Goal: Task Accomplishment & Management: Manage account settings

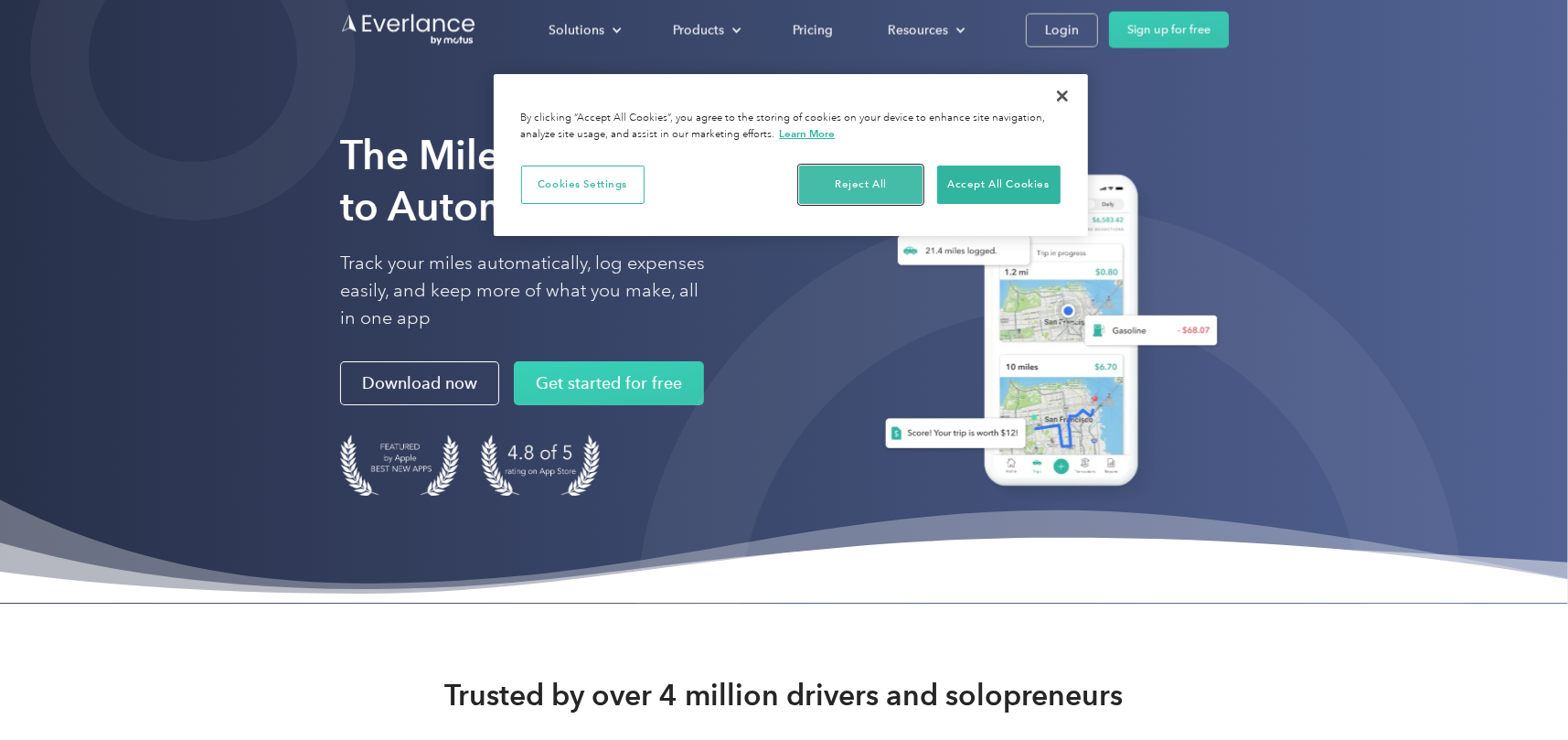
click at [866, 185] on button "Reject All" at bounding box center [860, 185] width 123 height 39
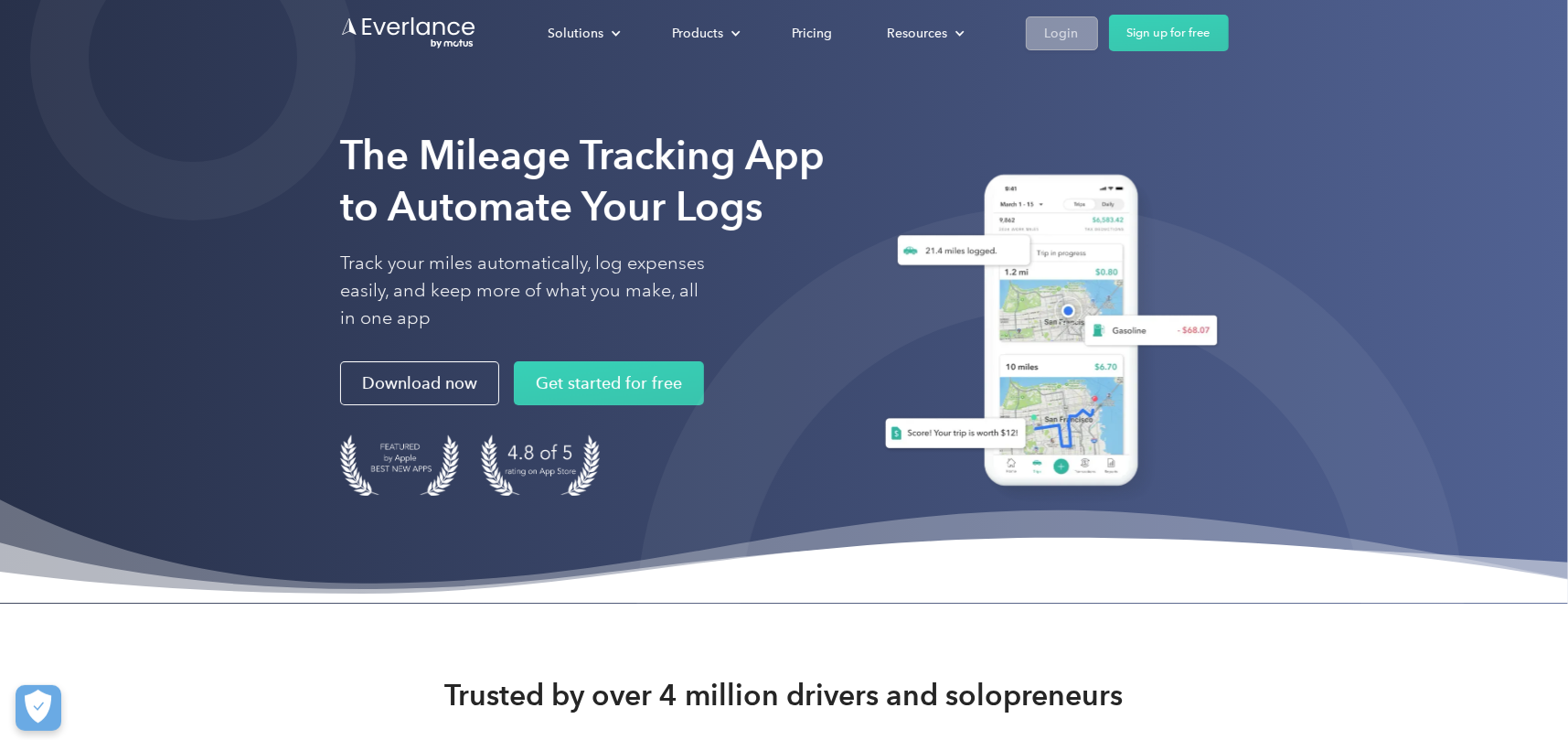
click at [1046, 36] on div "Login" at bounding box center [1063, 33] width 34 height 23
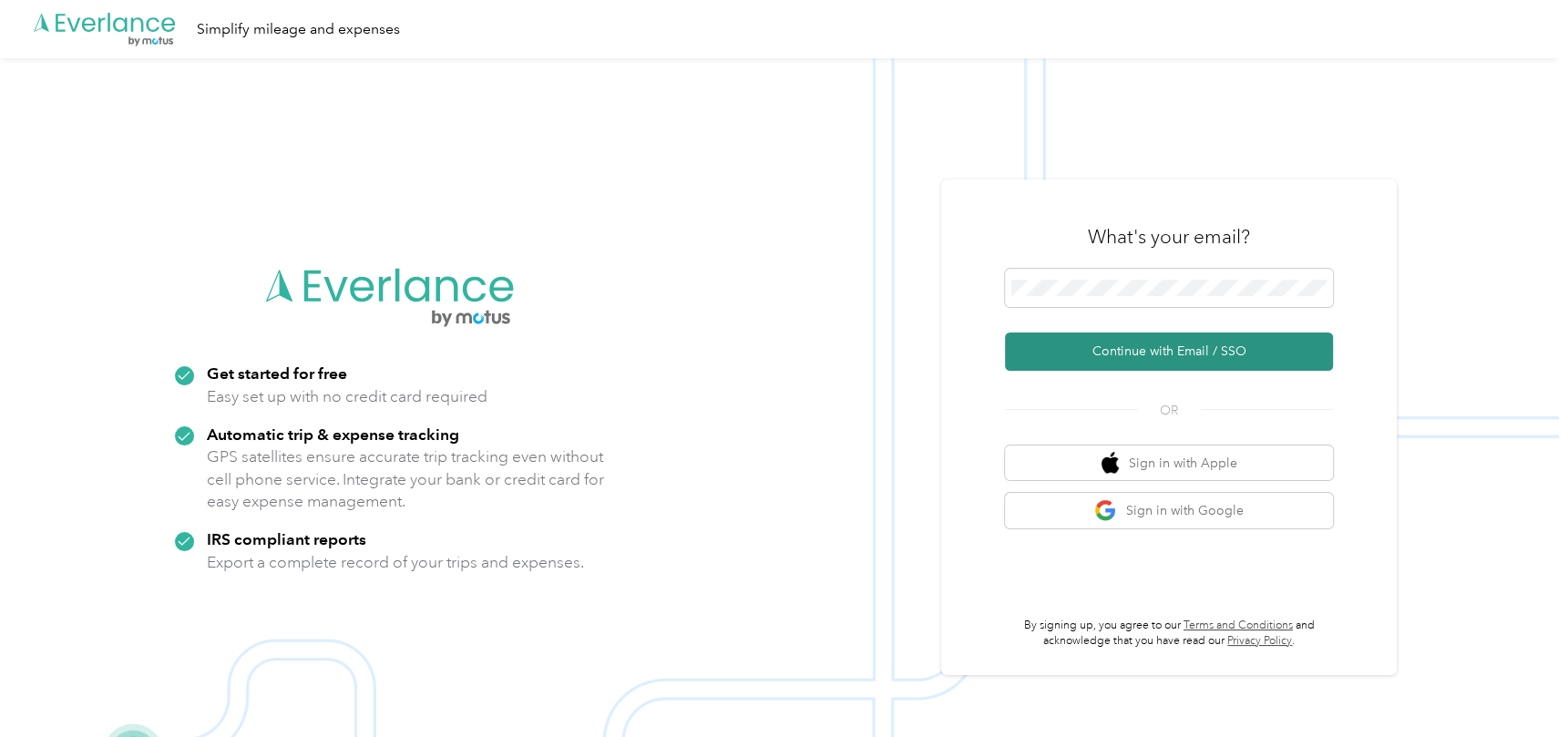
click at [1106, 357] on button "Continue with Email / SSO" at bounding box center [1169, 352] width 328 height 38
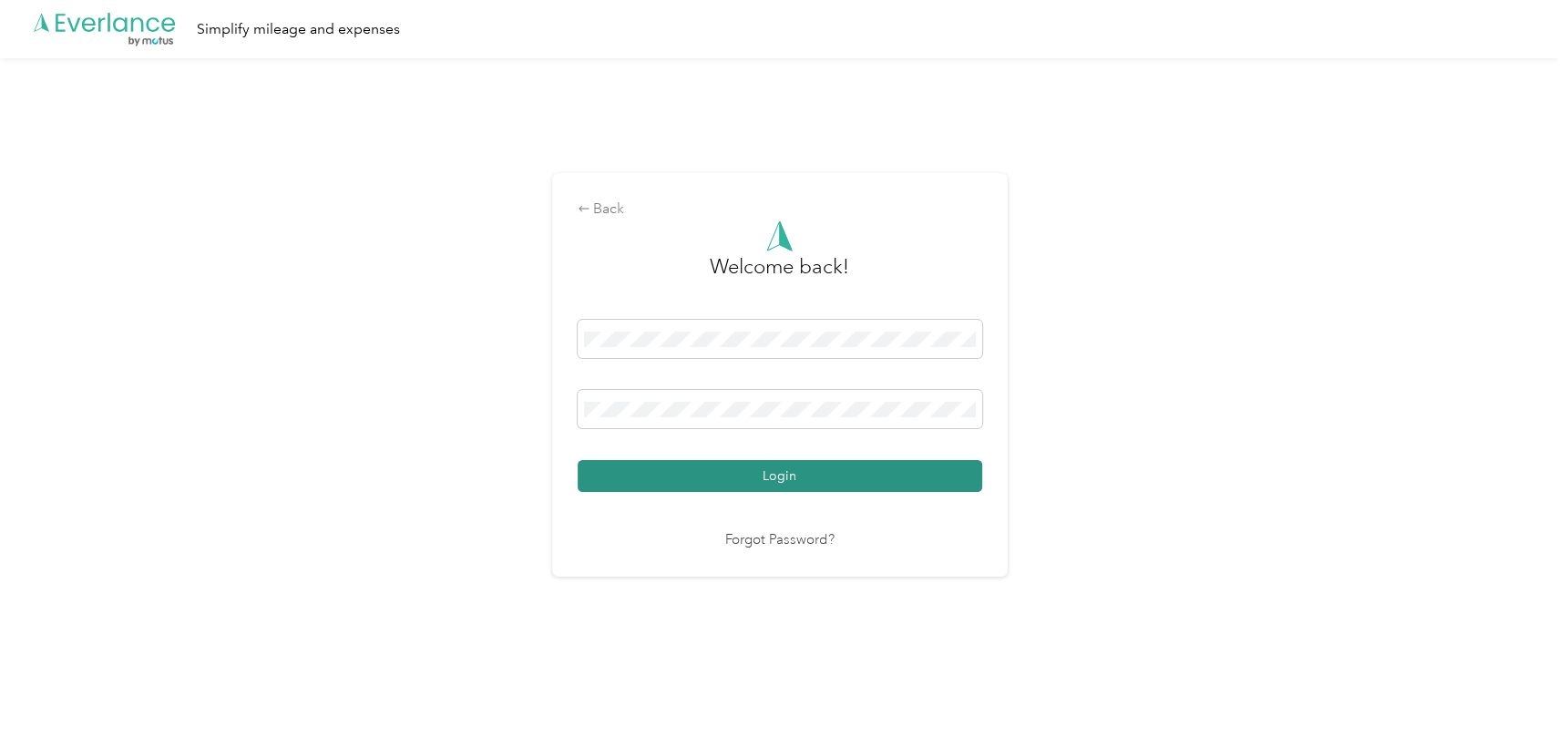
click at [772, 473] on button "Login" at bounding box center [779, 476] width 404 height 32
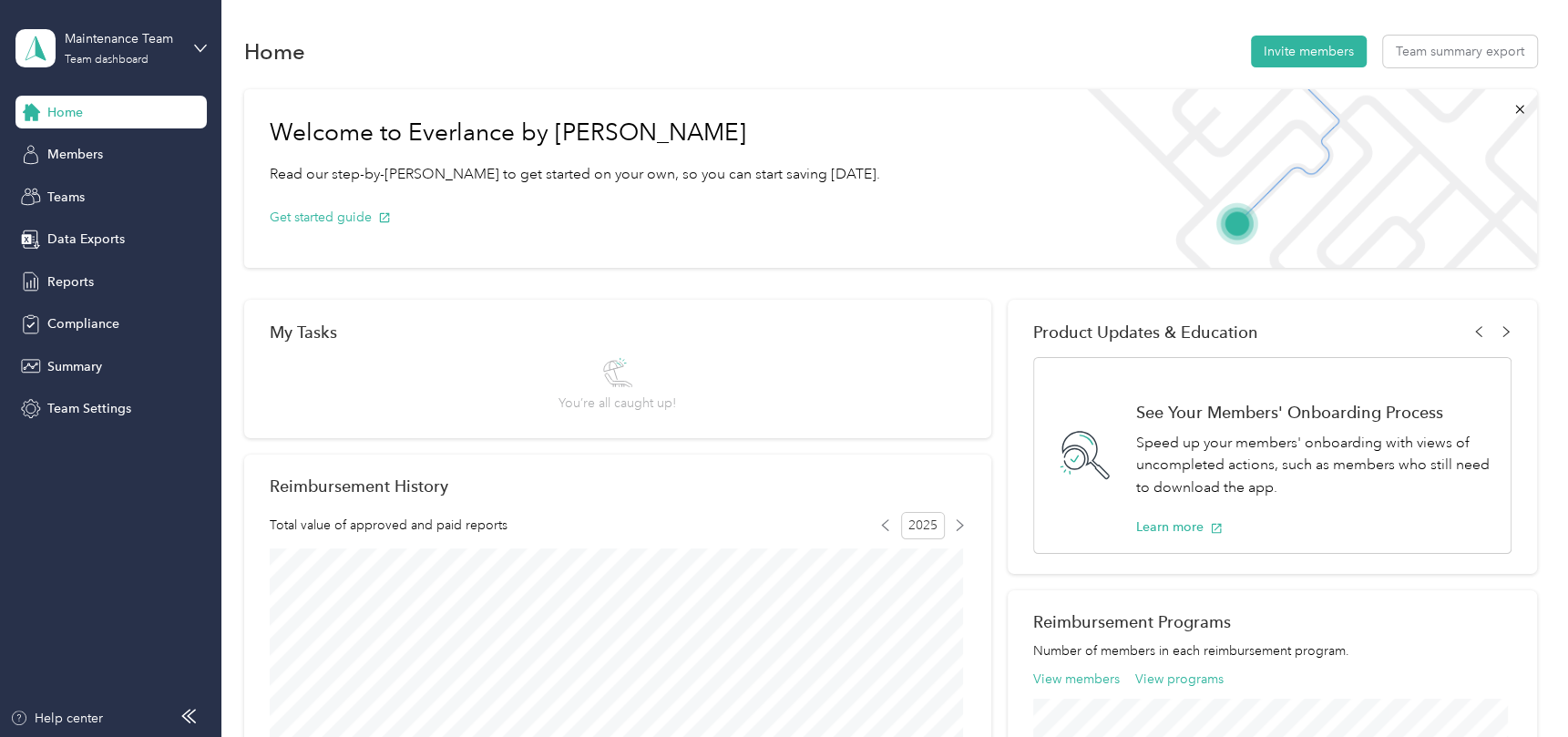
click at [108, 120] on div "Home" at bounding box center [112, 112] width 191 height 33
click at [138, 52] on div "Maintenance Team Team dashboard" at bounding box center [121, 47] width 113 height 37
click at [100, 188] on div "Personal dashboard" at bounding box center [88, 190] width 114 height 19
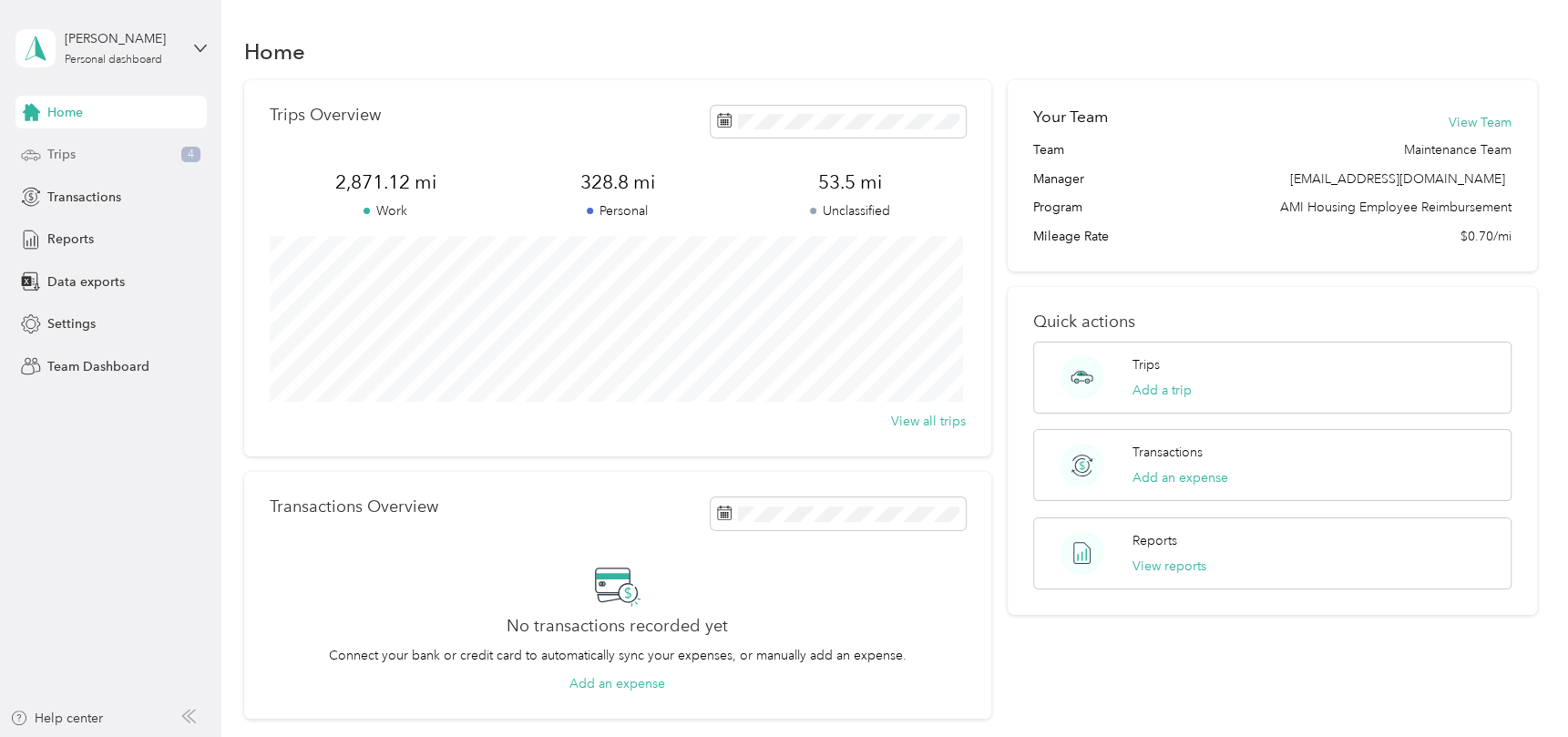
click at [107, 156] on div "Trips 4" at bounding box center [112, 155] width 191 height 33
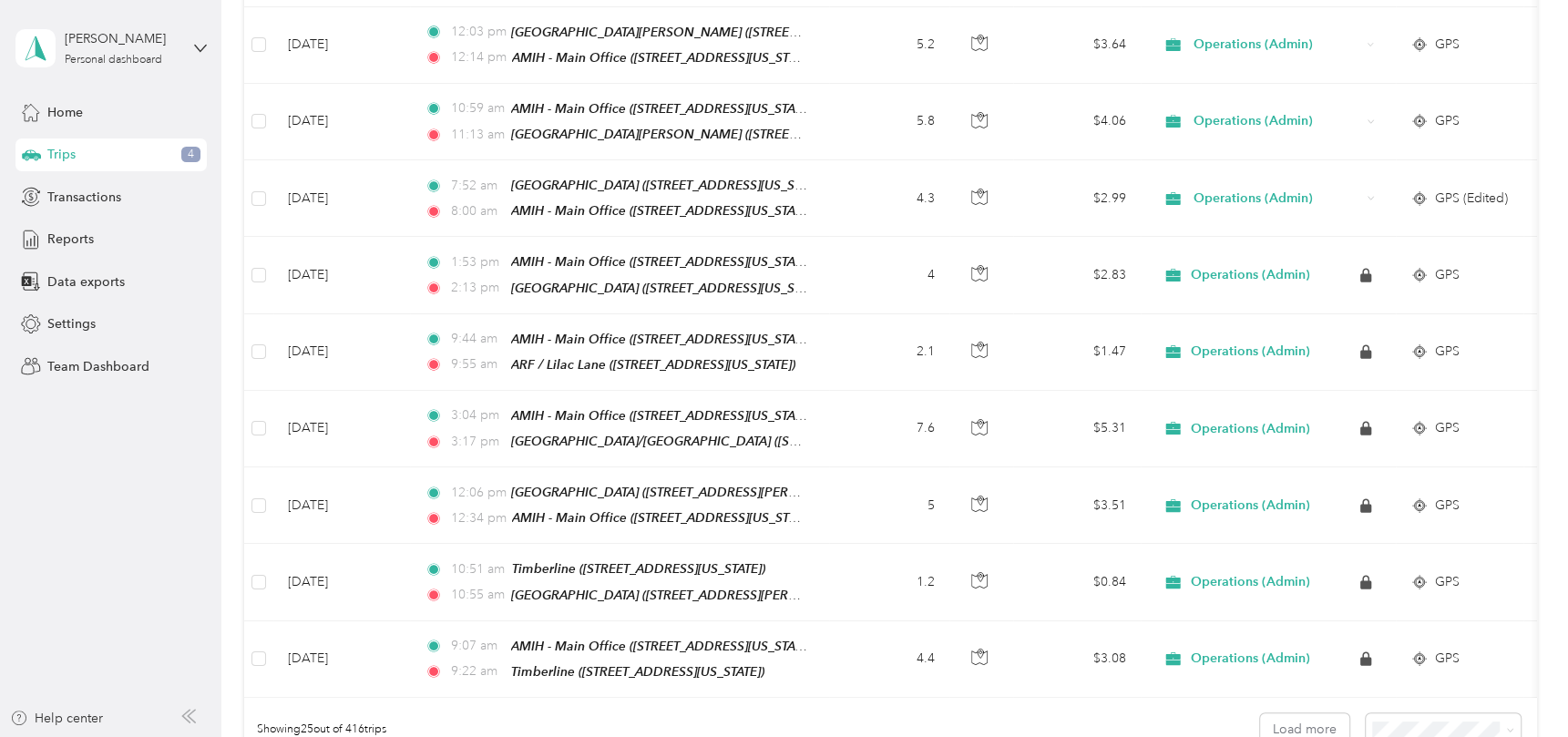
scroll to position [1731, 0]
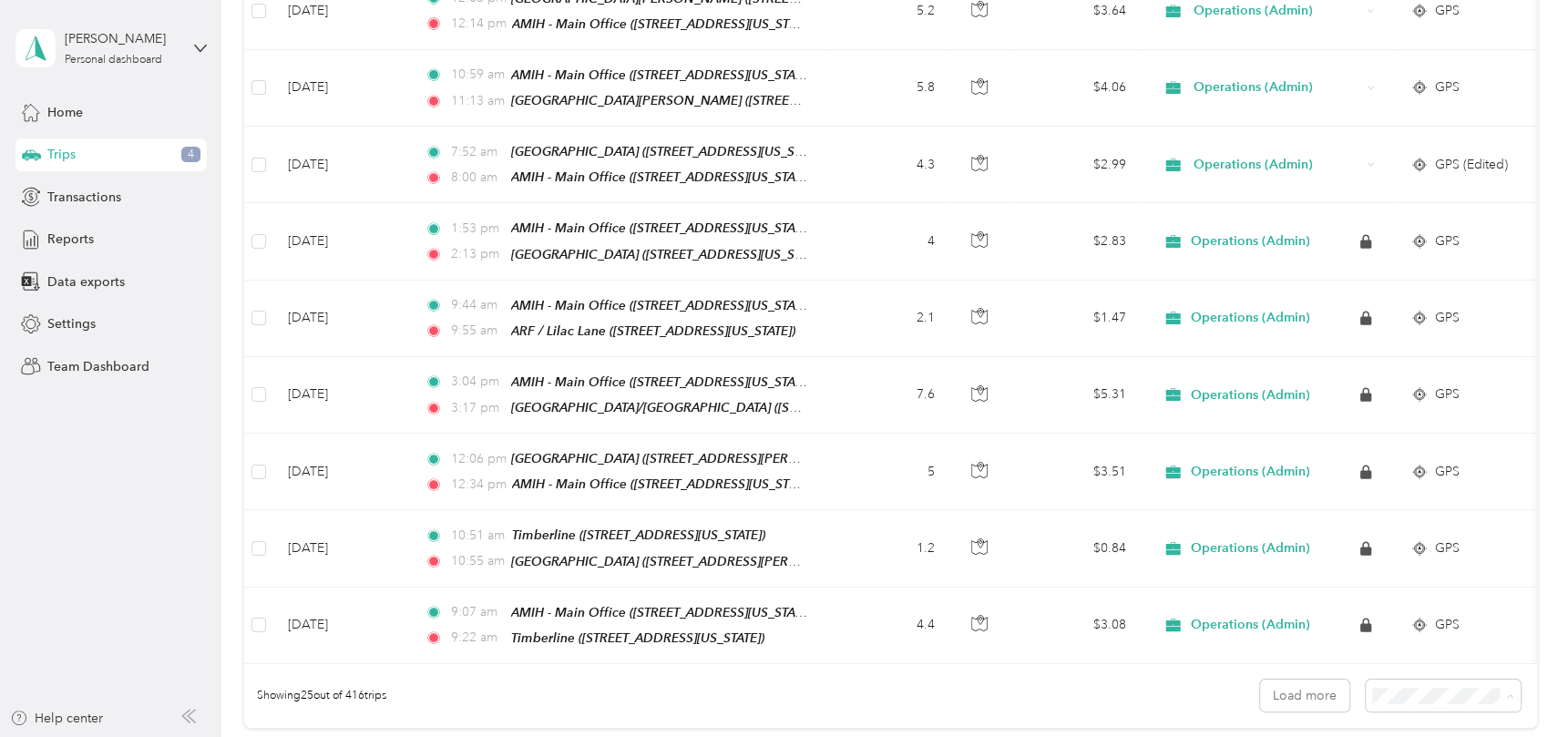
click at [1426, 600] on div "50 per load" at bounding box center [1438, 595] width 130 height 19
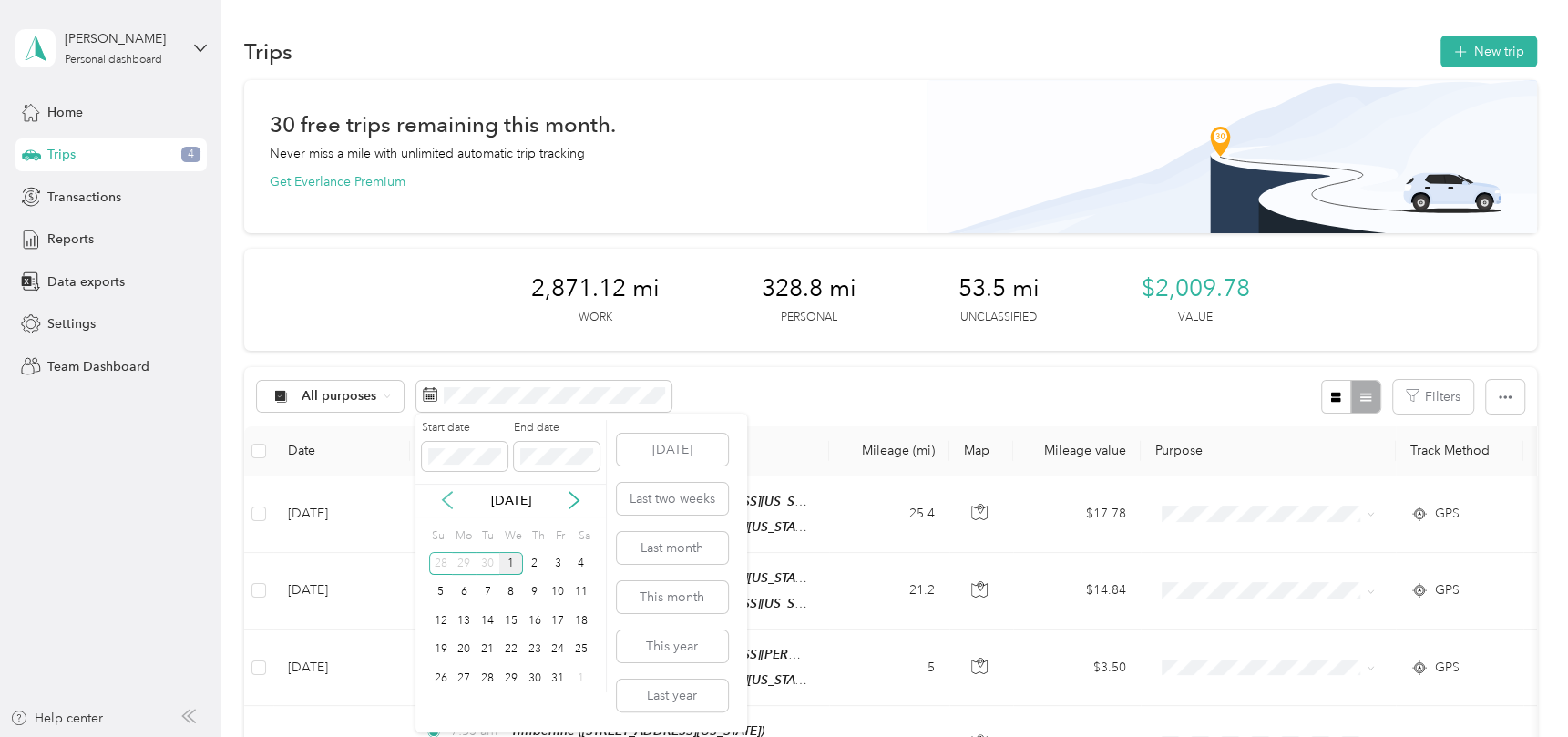
click at [448, 493] on icon at bounding box center [446, 500] width 18 height 18
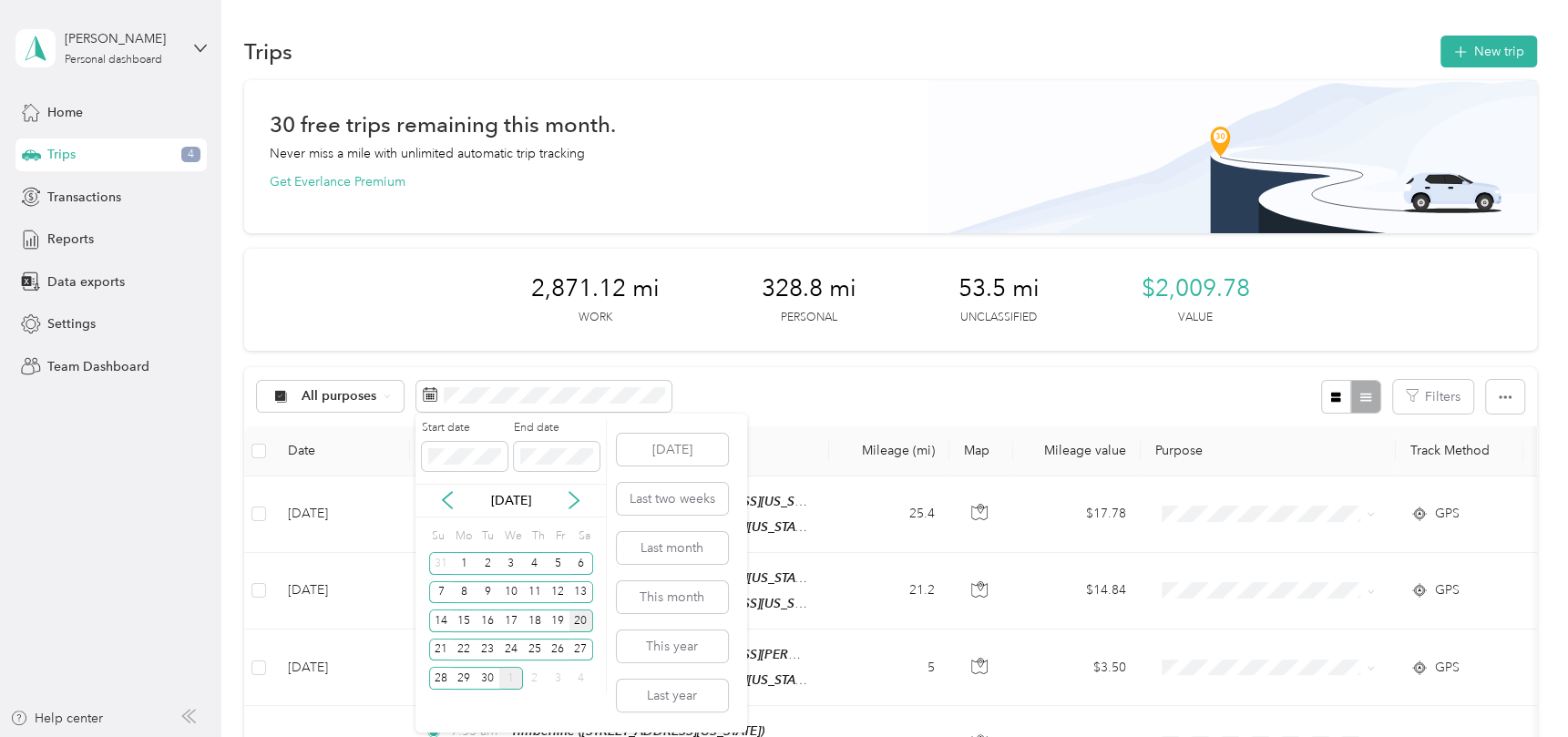
click at [580, 619] on div "20" at bounding box center [580, 621] width 23 height 23
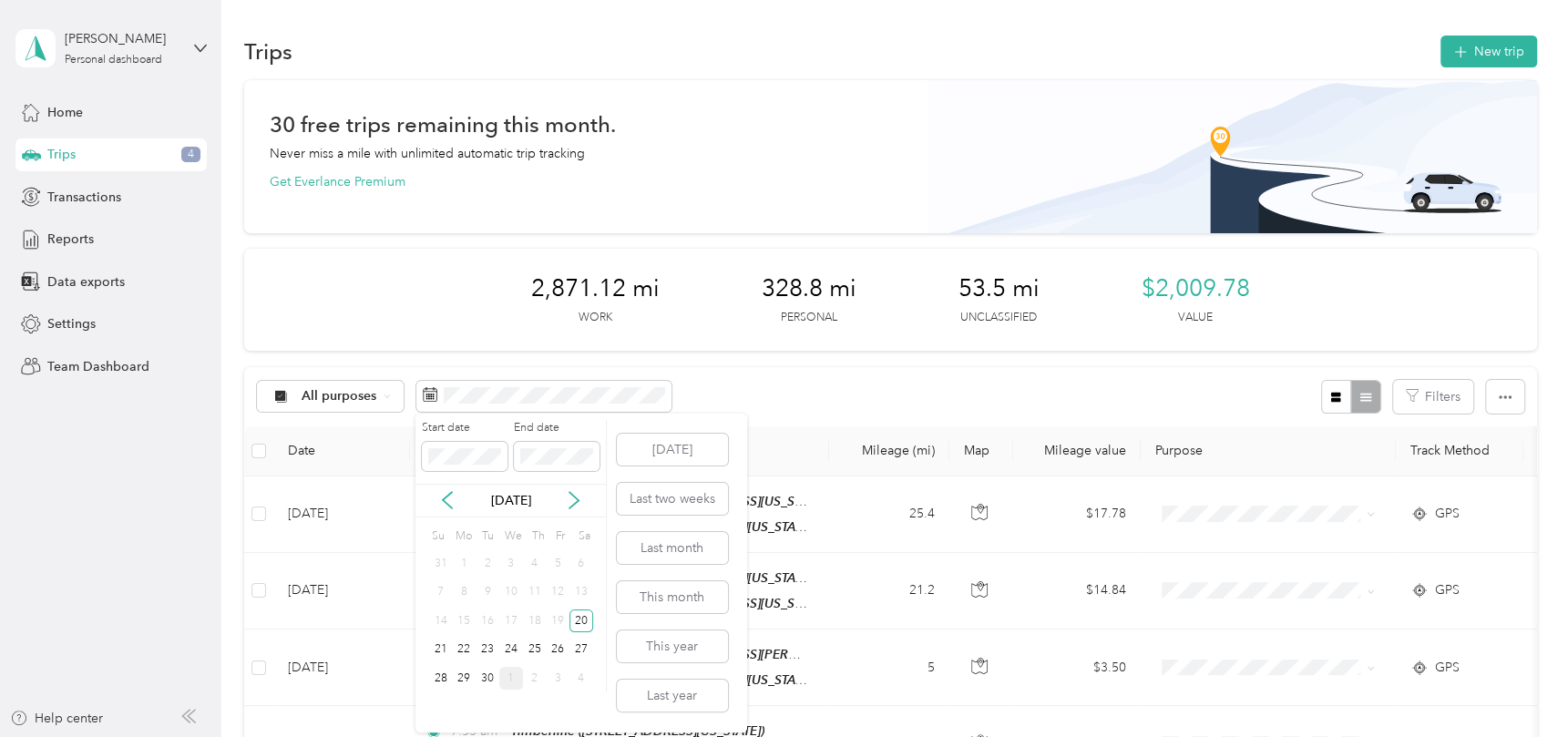
click at [505, 495] on p "[DATE]" at bounding box center [511, 501] width 77 height 19
click at [568, 498] on icon at bounding box center [573, 500] width 18 height 18
click at [556, 562] on div "3" at bounding box center [557, 564] width 23 height 23
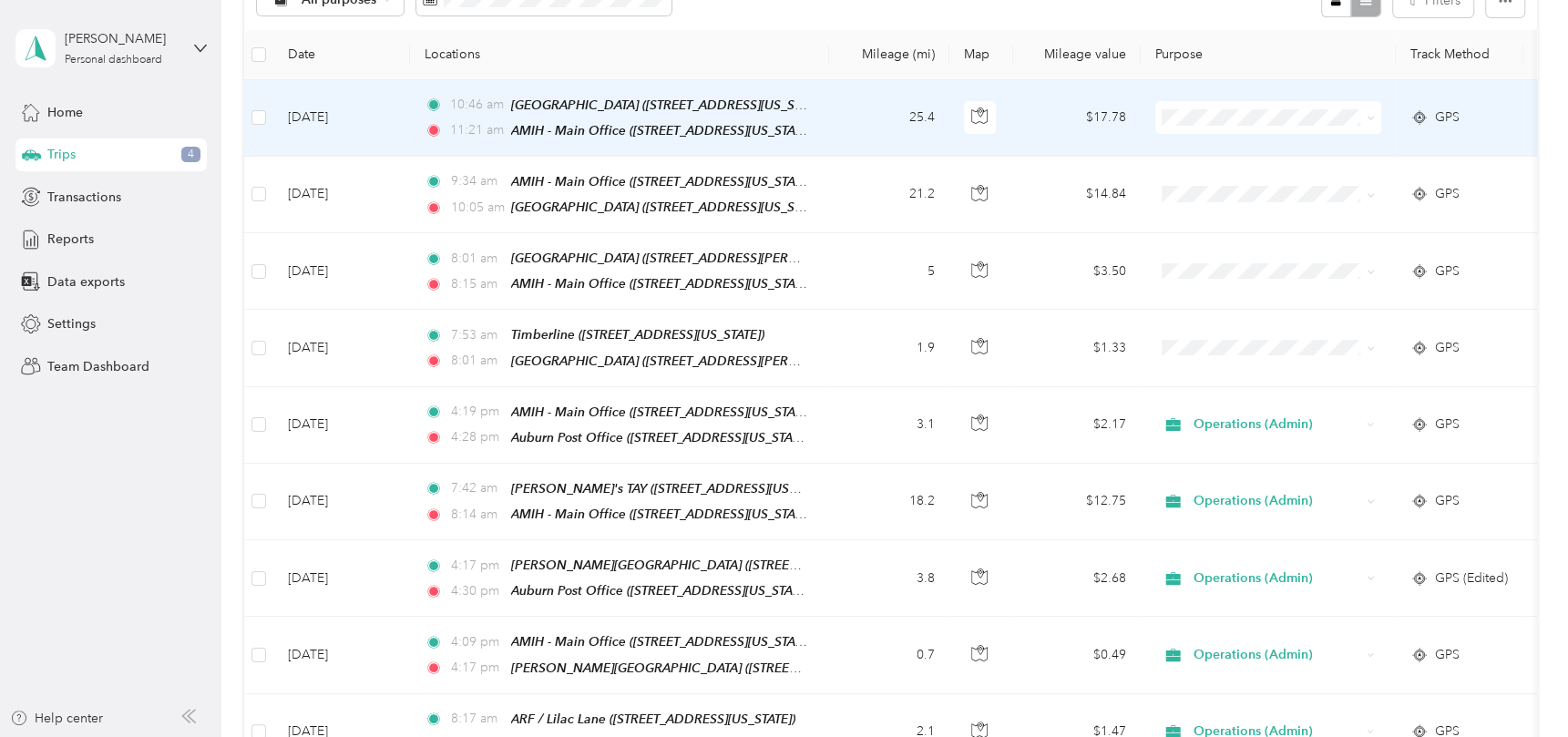
scroll to position [305, 0]
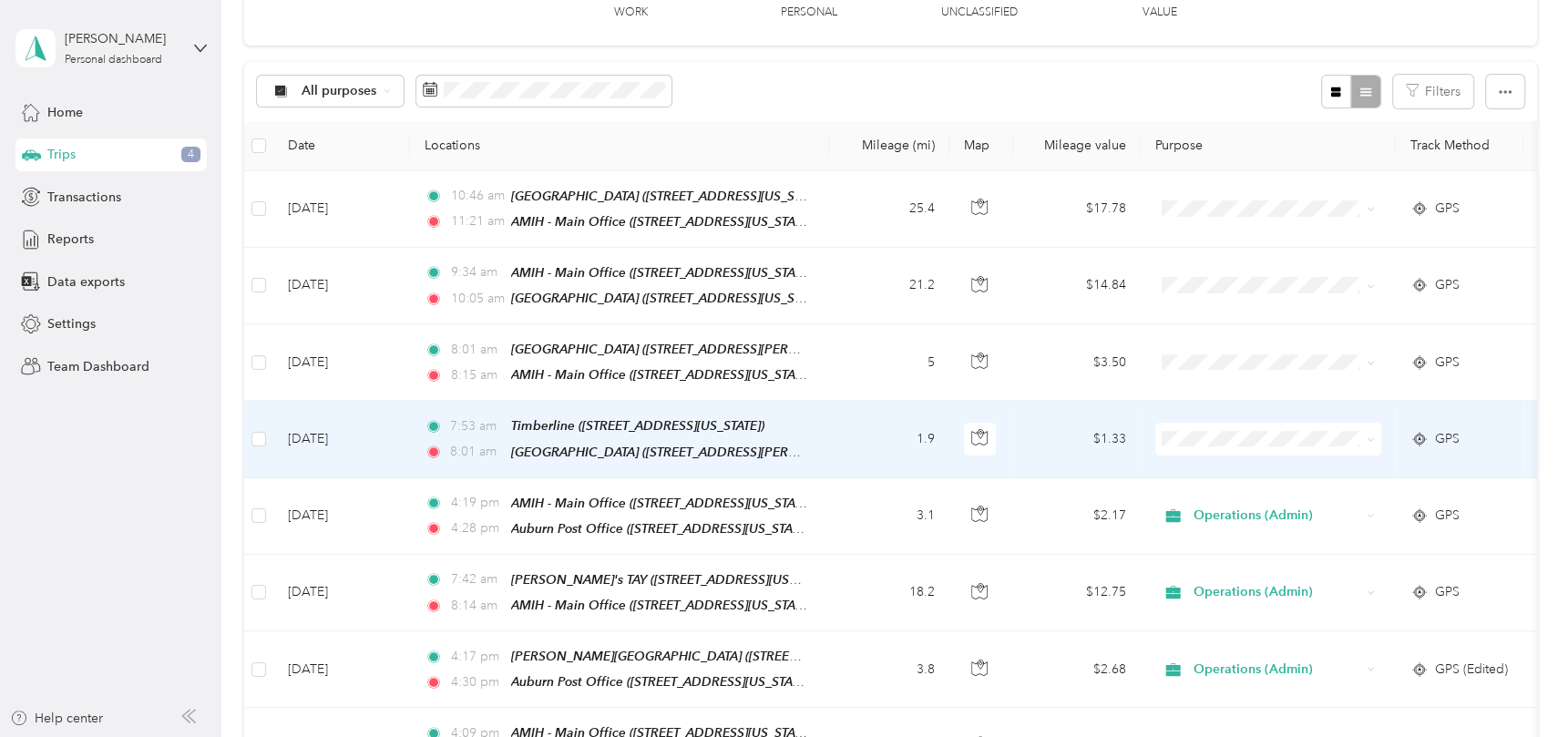
click at [851, 441] on td "1.9" at bounding box center [889, 439] width 120 height 77
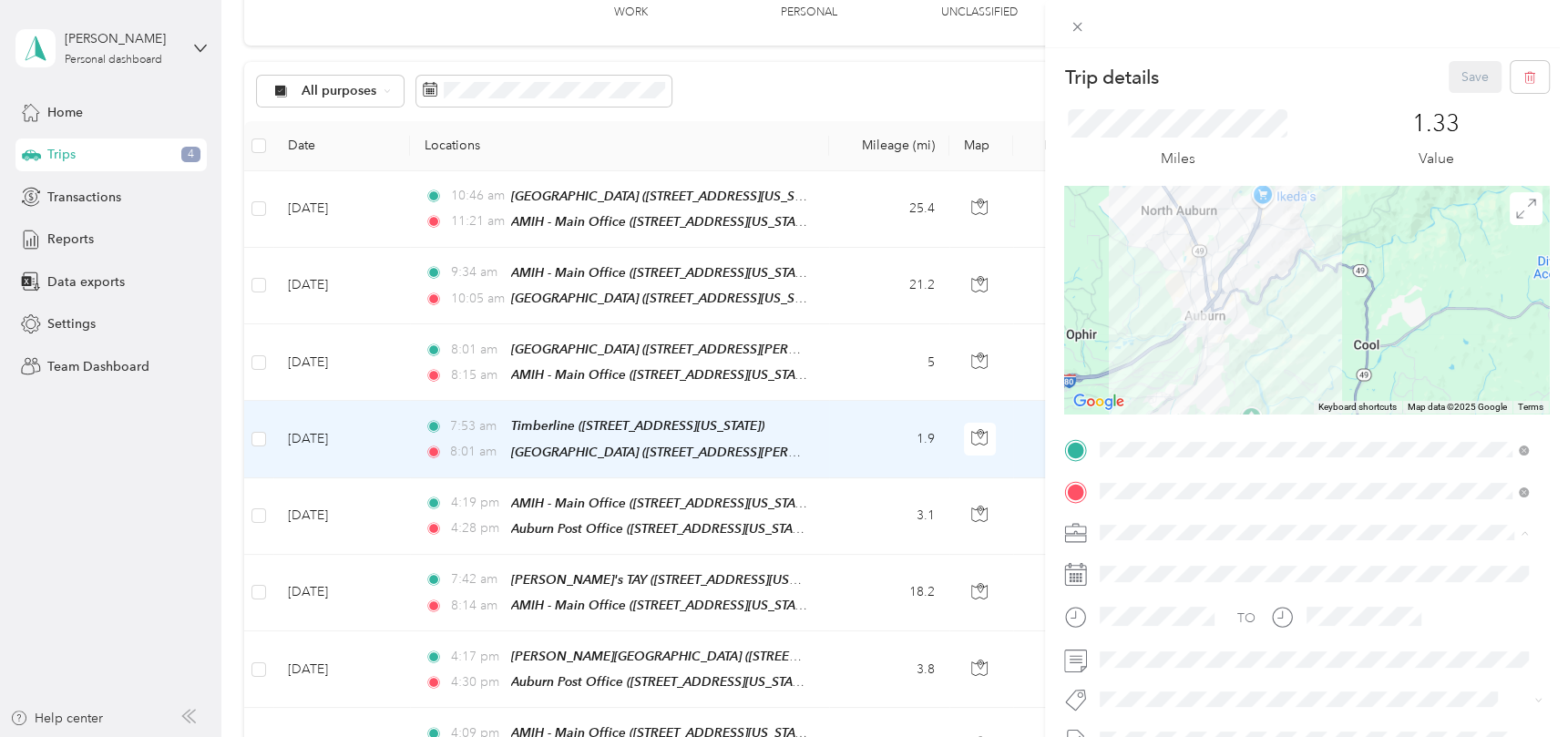
click at [1126, 599] on span "Operations (Admin)" at bounding box center [1162, 596] width 113 height 16
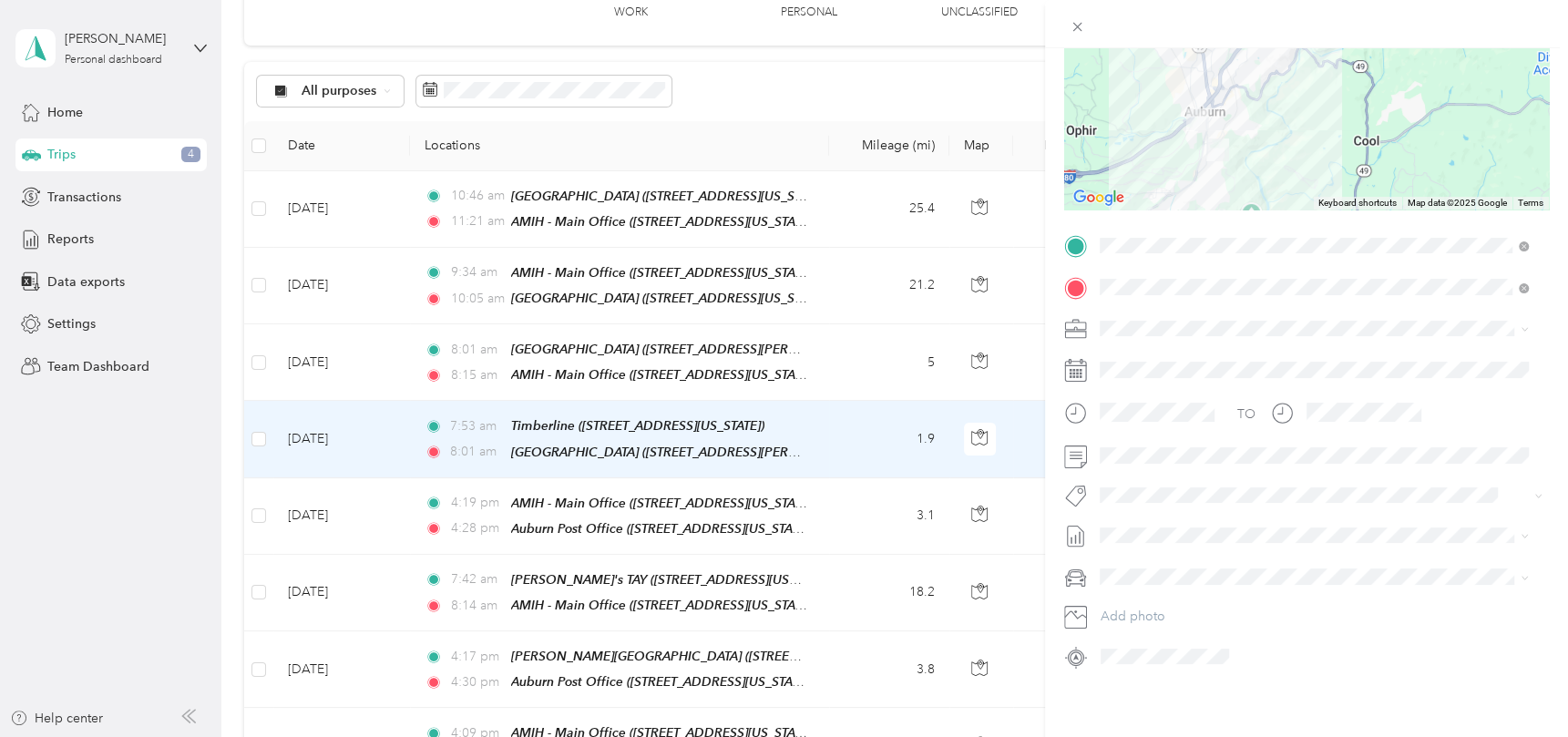
scroll to position [218, 0]
click at [1262, 625] on div "TO Add photo" at bounding box center [1306, 451] width 485 height 439
click at [1226, 620] on div "TO Add photo" at bounding box center [1306, 451] width 485 height 439
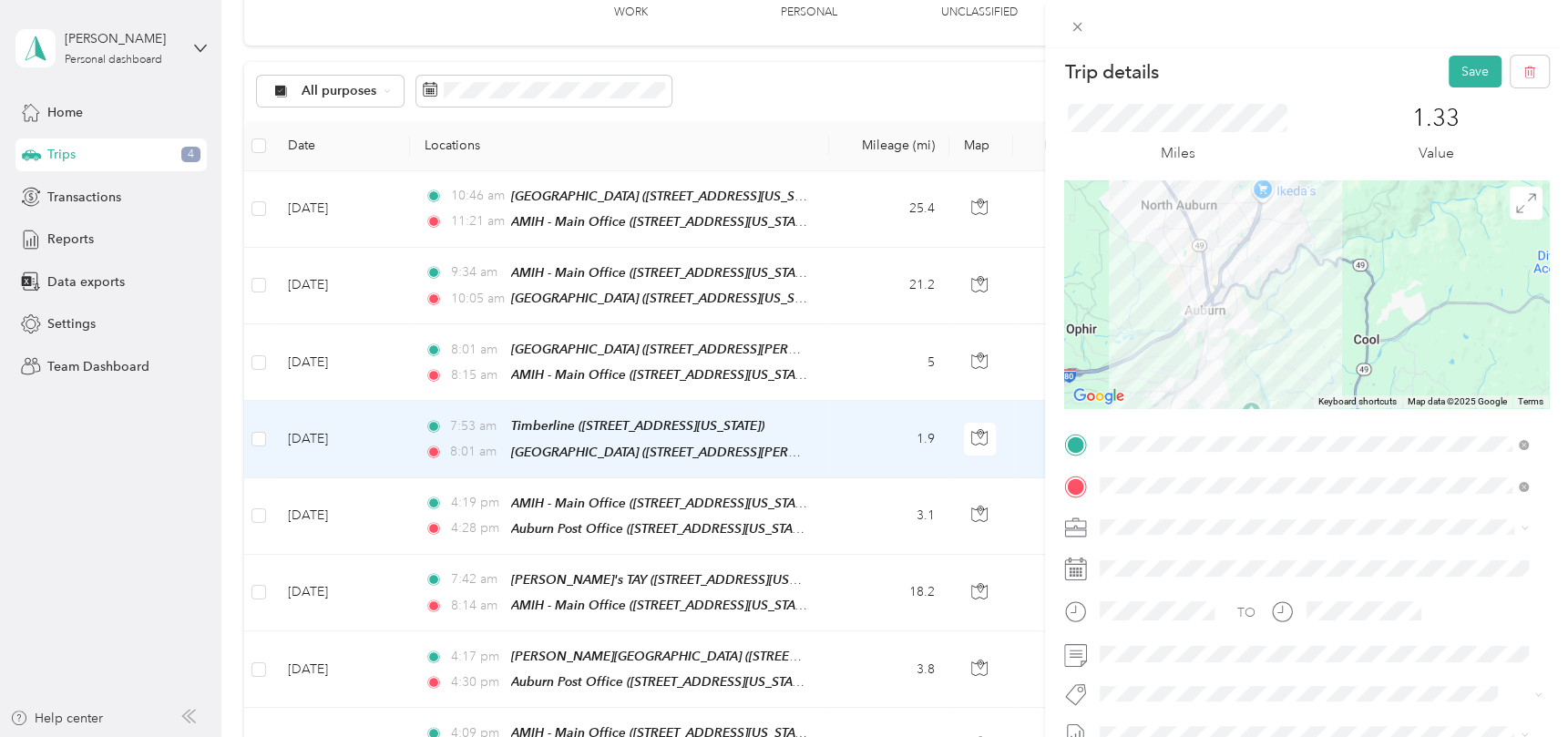
scroll to position [0, 0]
click at [1458, 71] on button "Save" at bounding box center [1475, 77] width 53 height 32
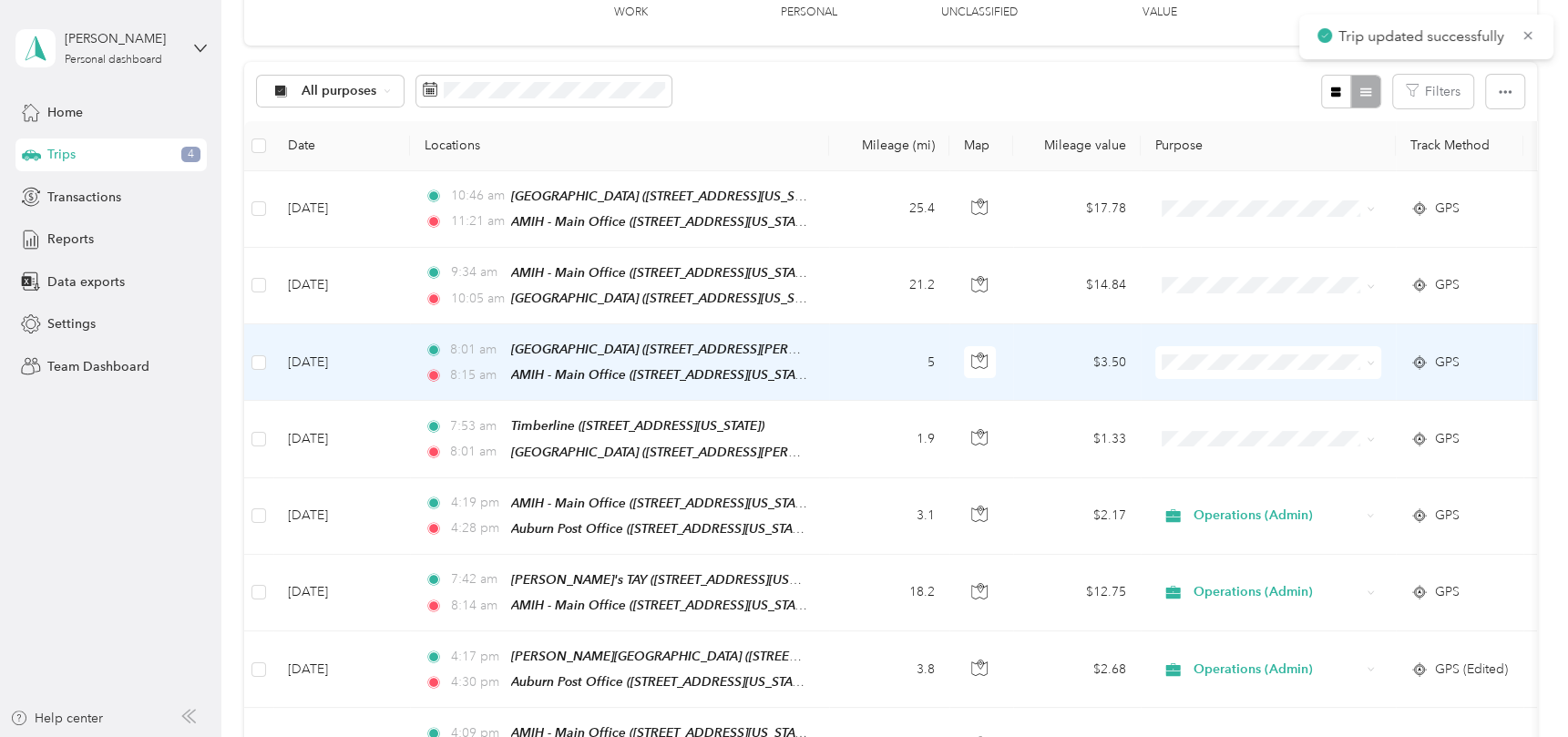
click at [853, 353] on td "5" at bounding box center [889, 363] width 120 height 77
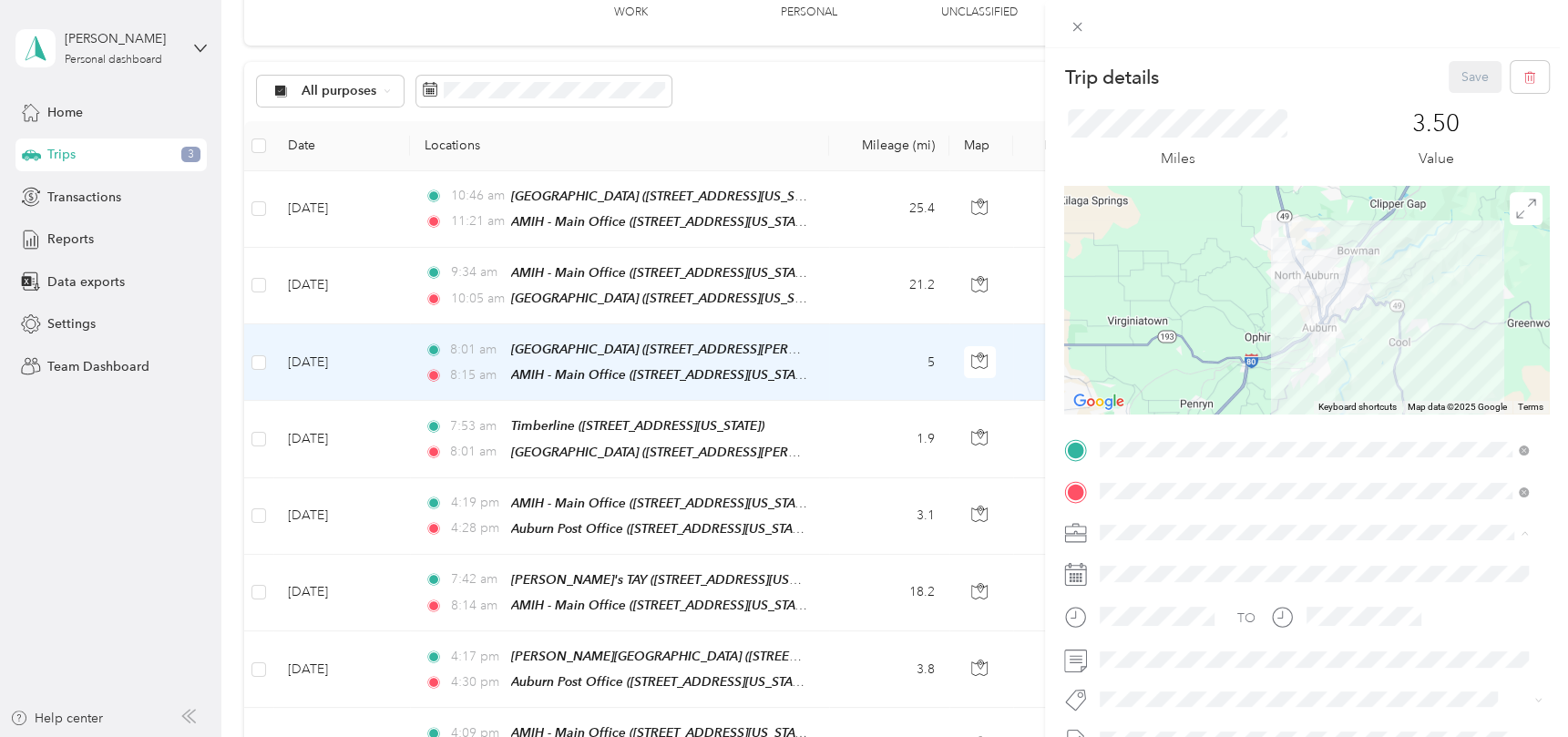
click at [1153, 599] on span "Operations (Admin)" at bounding box center [1162, 596] width 113 height 16
click at [1449, 72] on button "Save" at bounding box center [1475, 77] width 53 height 32
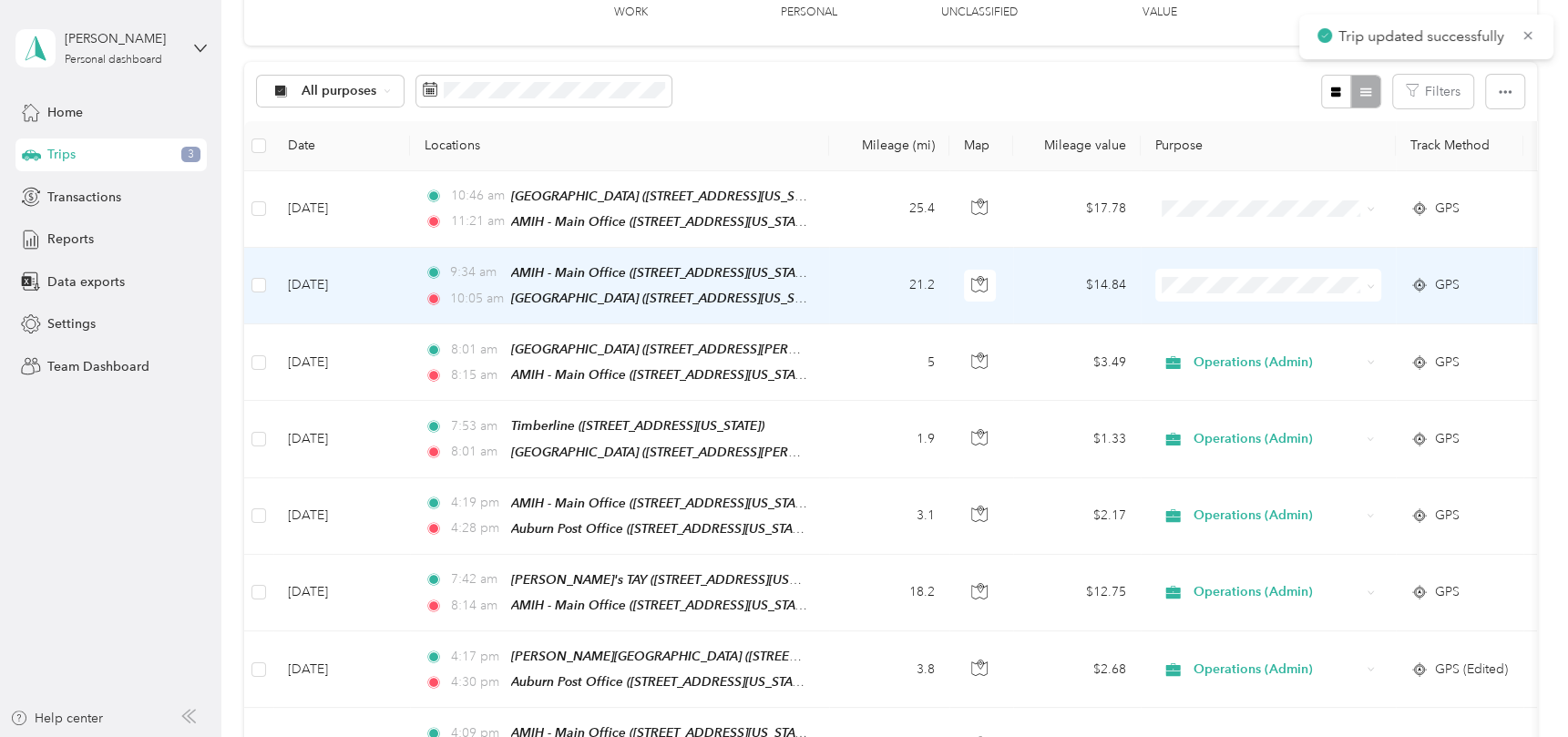
click at [860, 278] on td "21.2" at bounding box center [889, 286] width 120 height 77
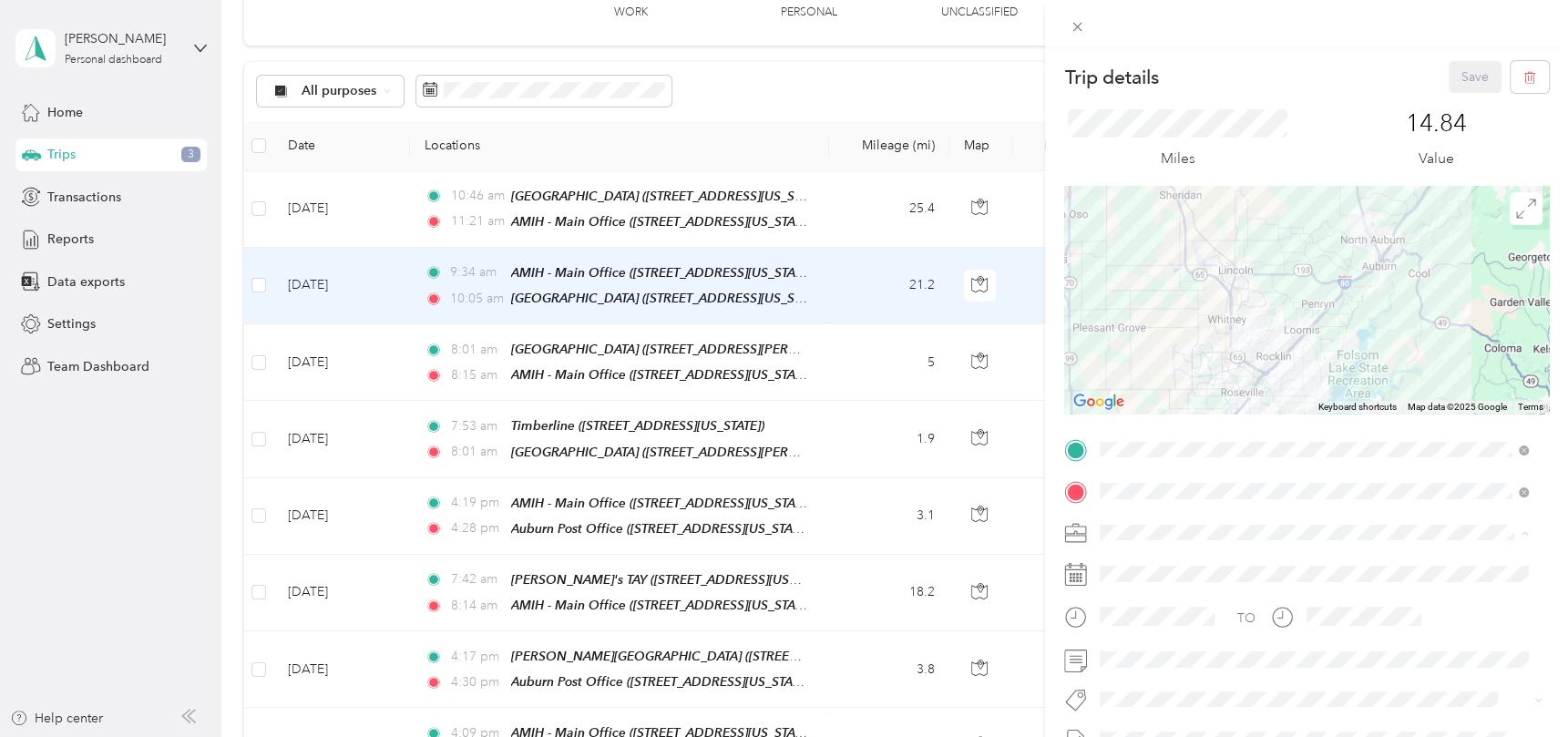
click at [1153, 596] on span "Operations (Admin)" at bounding box center [1162, 596] width 113 height 16
click at [1458, 69] on button "Save" at bounding box center [1475, 77] width 53 height 32
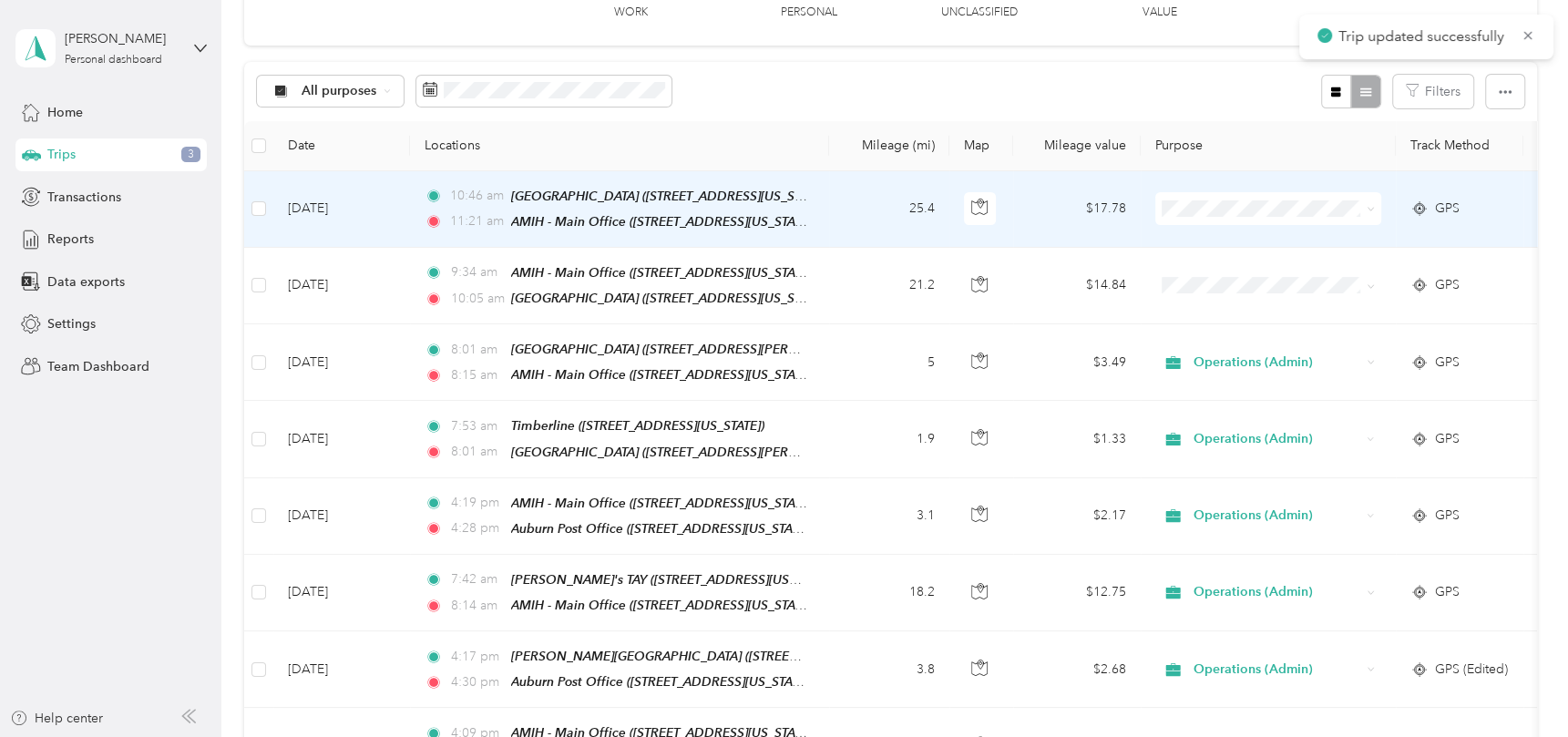
click at [891, 196] on td "25.4" at bounding box center [889, 210] width 120 height 77
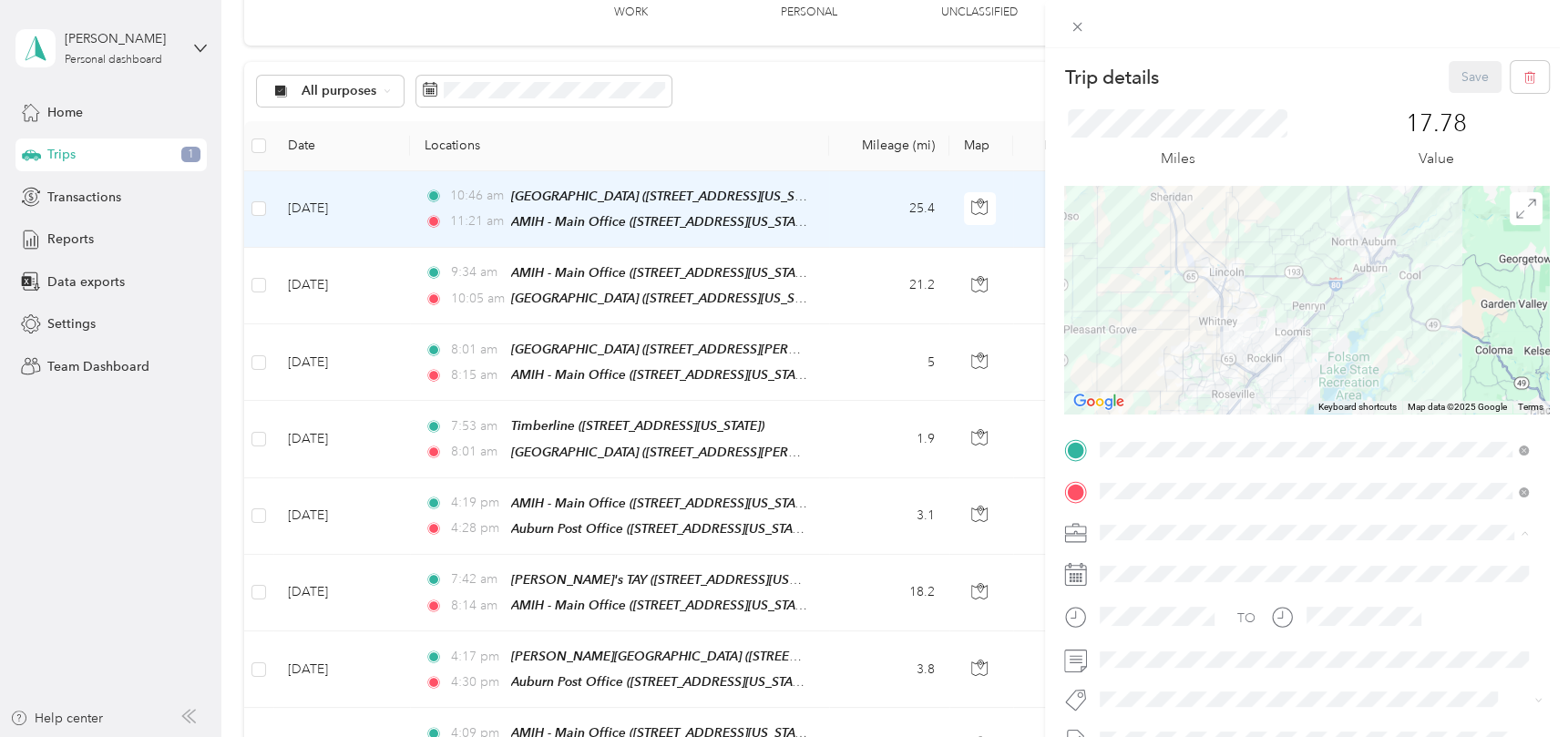
click at [1156, 601] on div "Operations (Admin)" at bounding box center [1313, 596] width 415 height 19
click at [1453, 88] on button "Save" at bounding box center [1475, 77] width 53 height 32
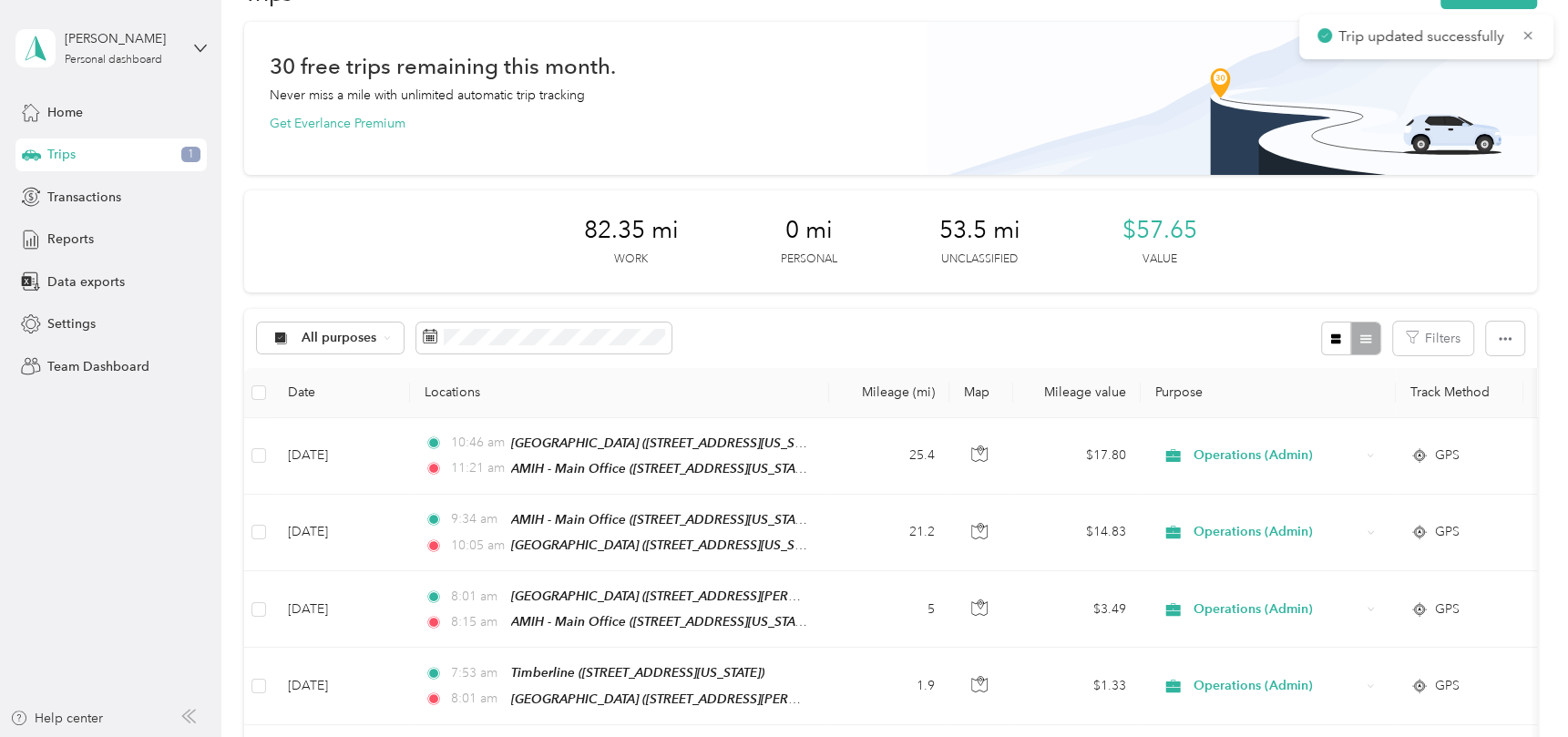
scroll to position [32, 0]
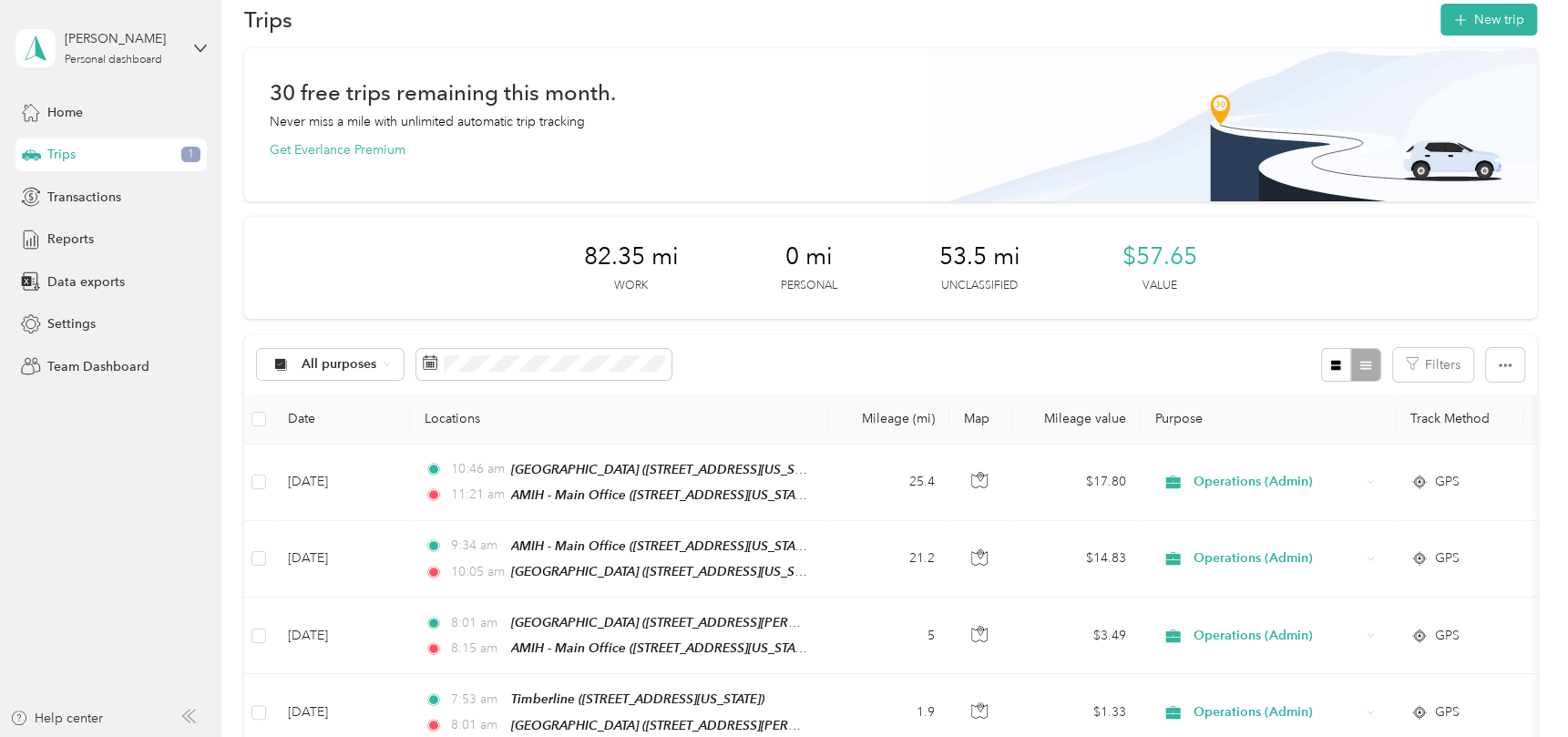
click at [83, 149] on div "Trips 1" at bounding box center [112, 155] width 191 height 33
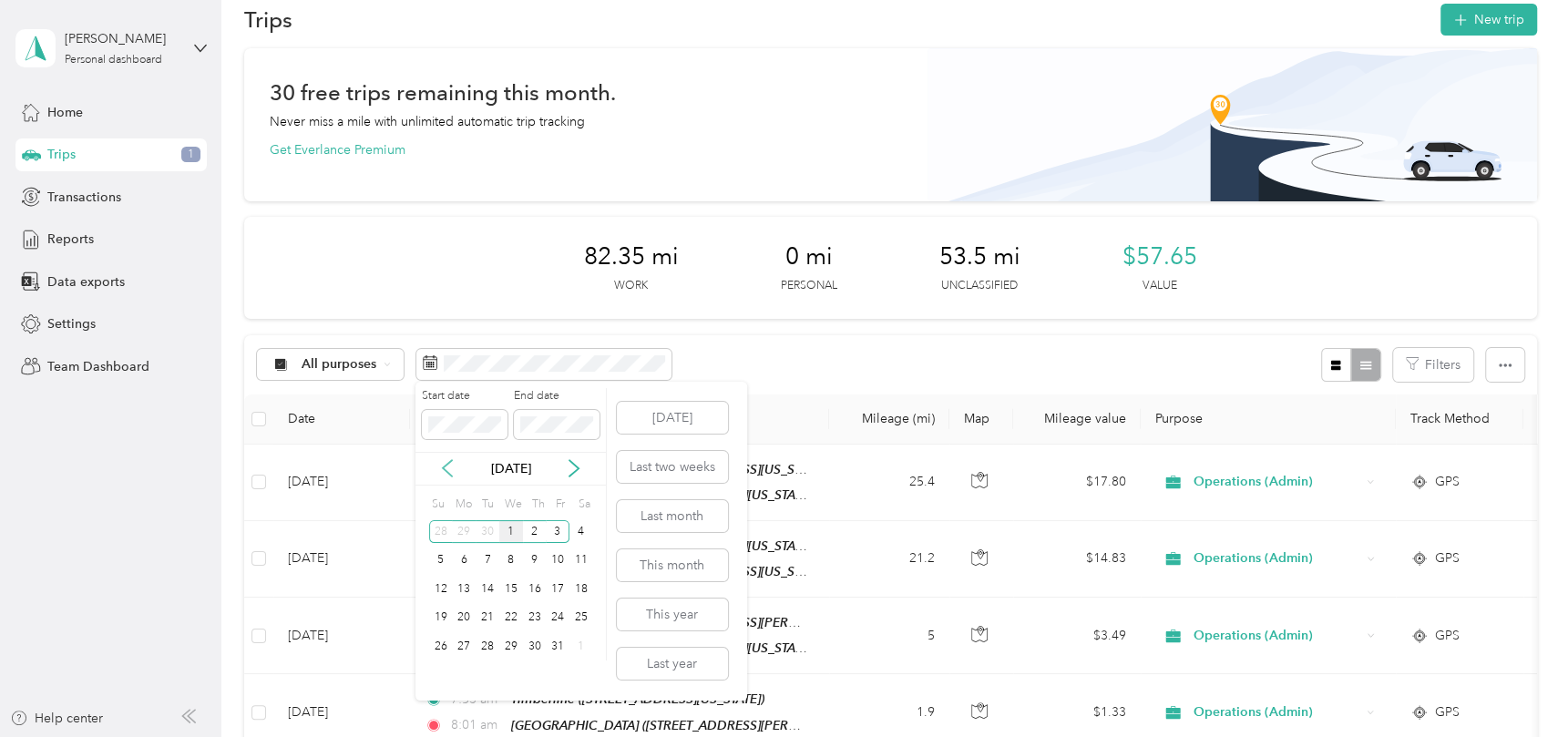
click at [453, 474] on icon at bounding box center [446, 468] width 18 height 18
click at [563, 533] on div "1" at bounding box center [557, 532] width 23 height 23
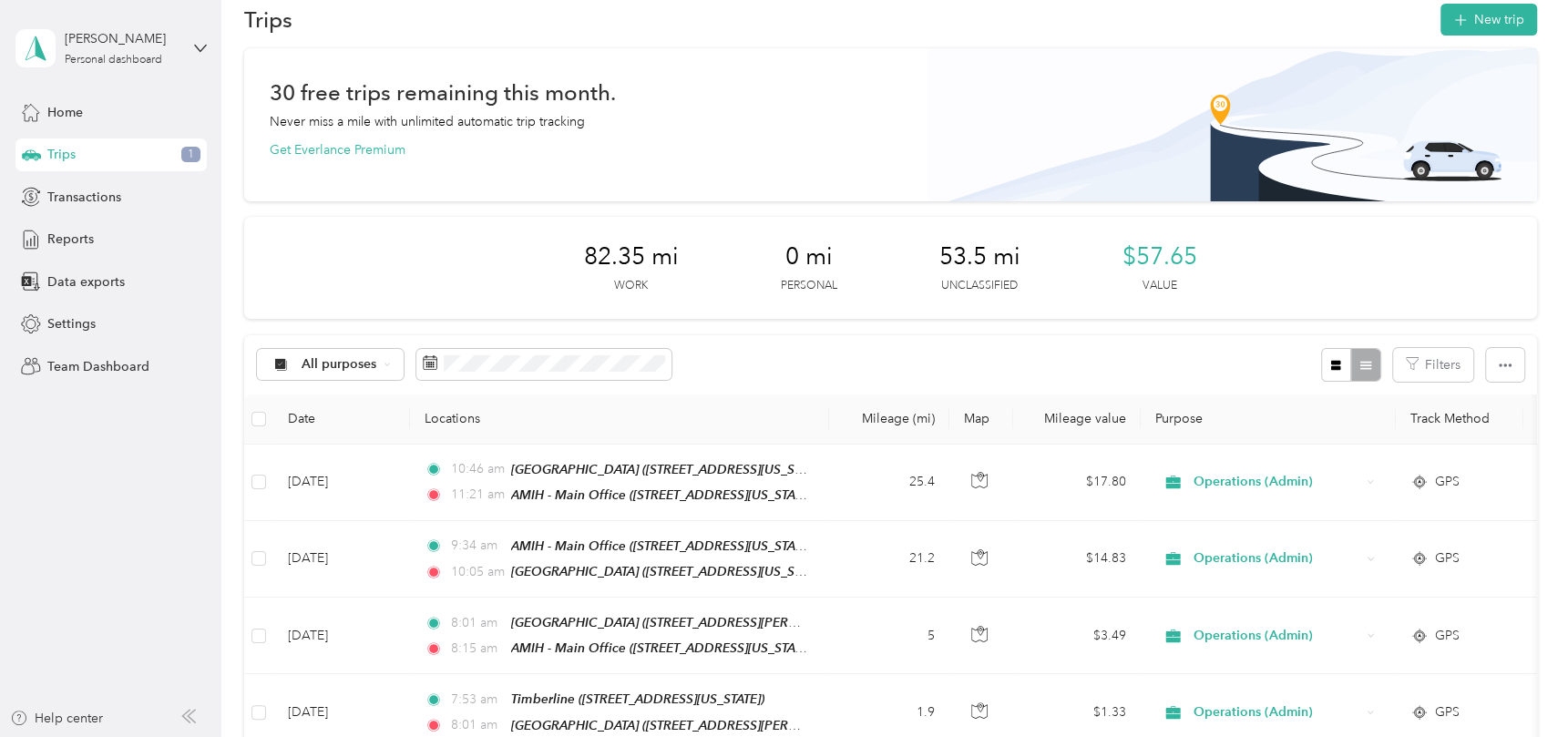
click at [997, 350] on div "All purposes Filters" at bounding box center [890, 365] width 1293 height 59
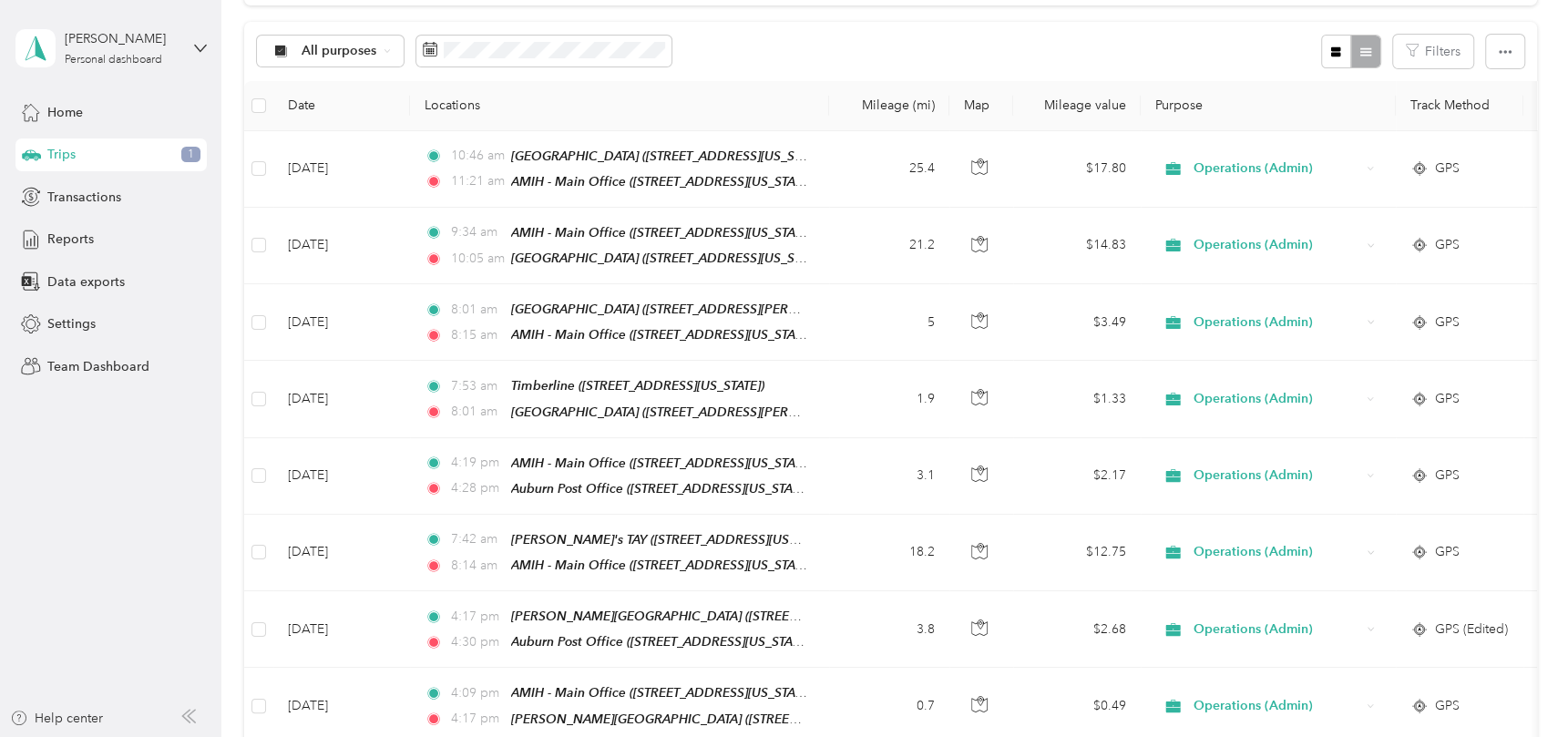
scroll to position [0, 0]
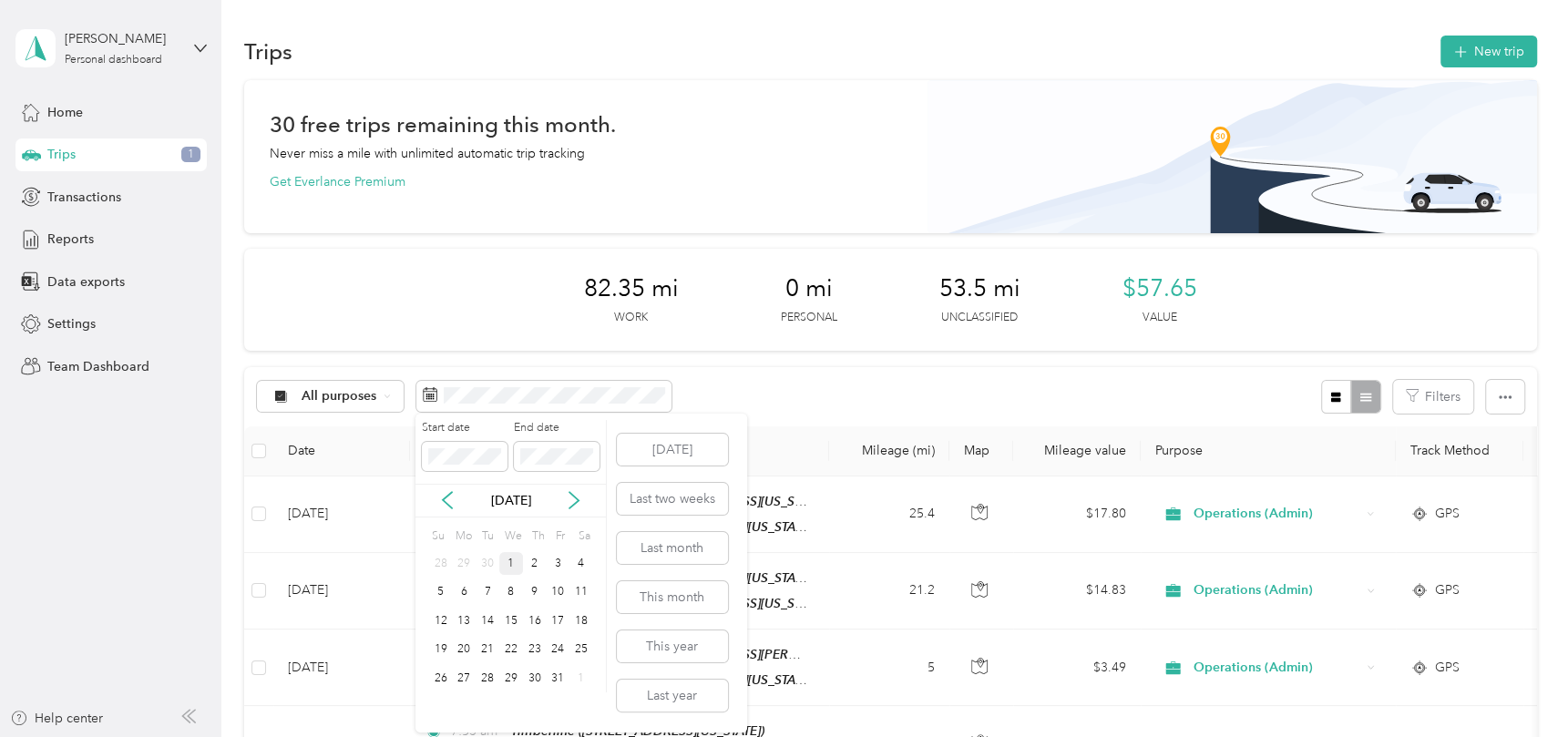
click at [513, 566] on div "1" at bounding box center [510, 564] width 23 height 23
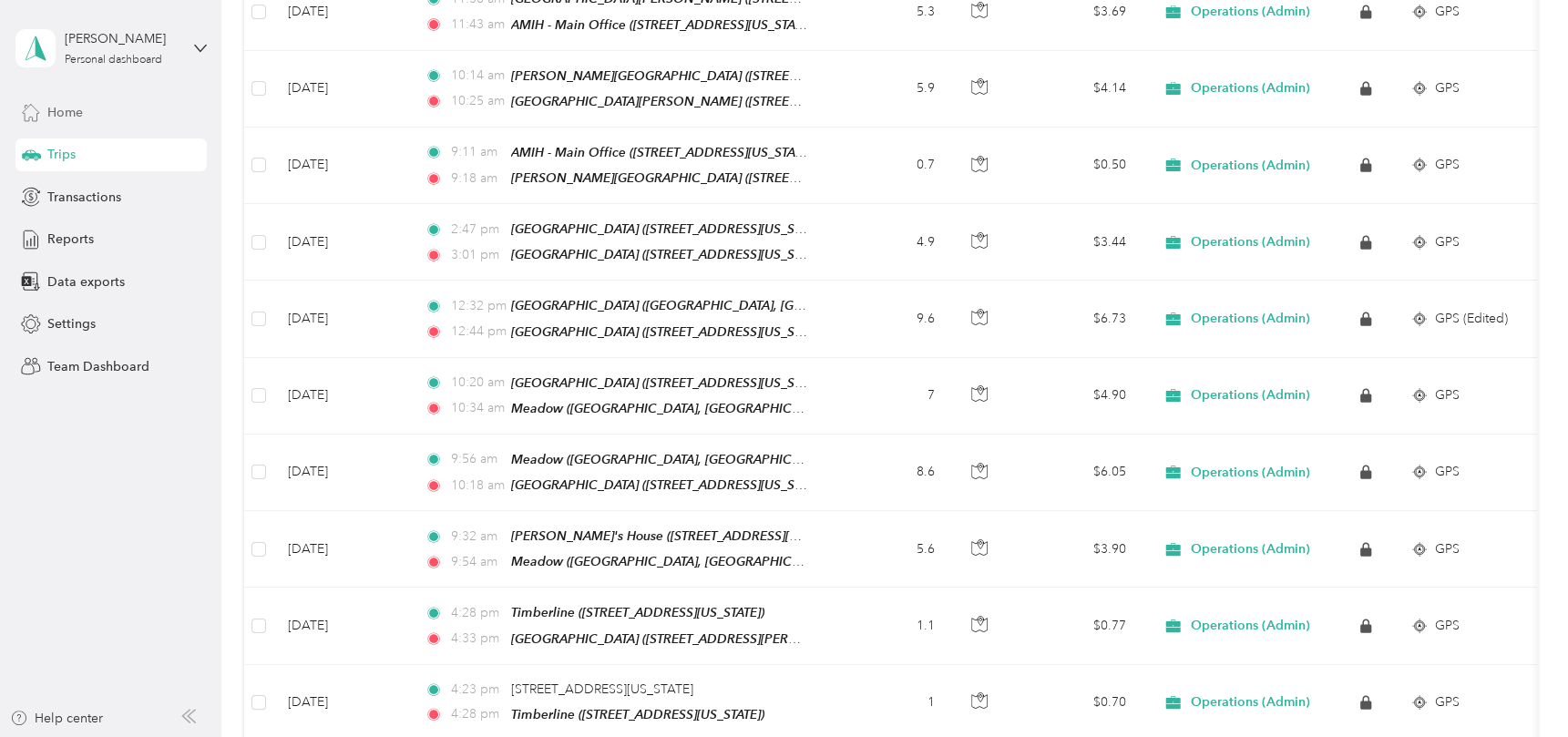
click at [70, 110] on span "Home" at bounding box center [66, 113] width 36 height 19
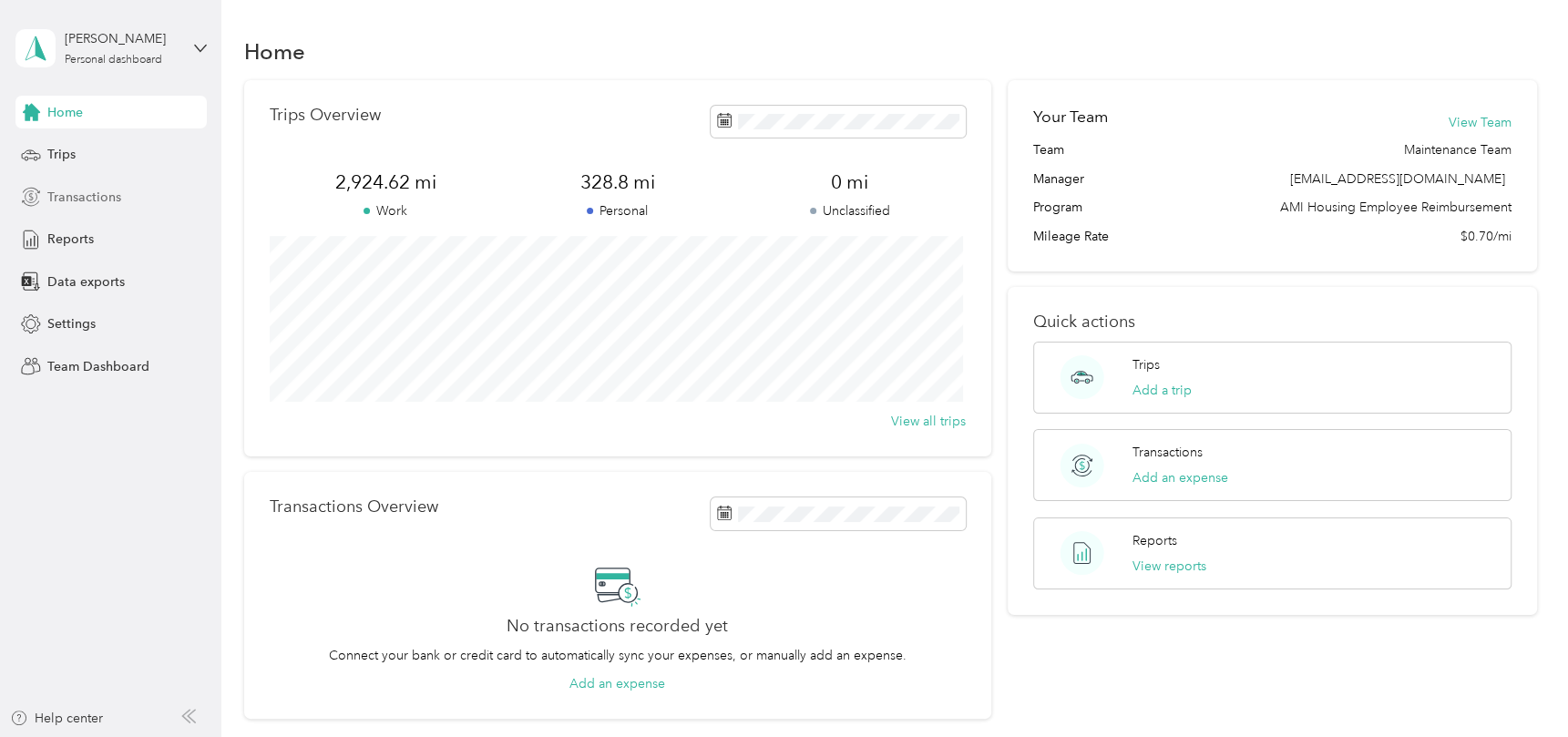
click at [83, 196] on span "Transactions" at bounding box center [84, 197] width 74 height 19
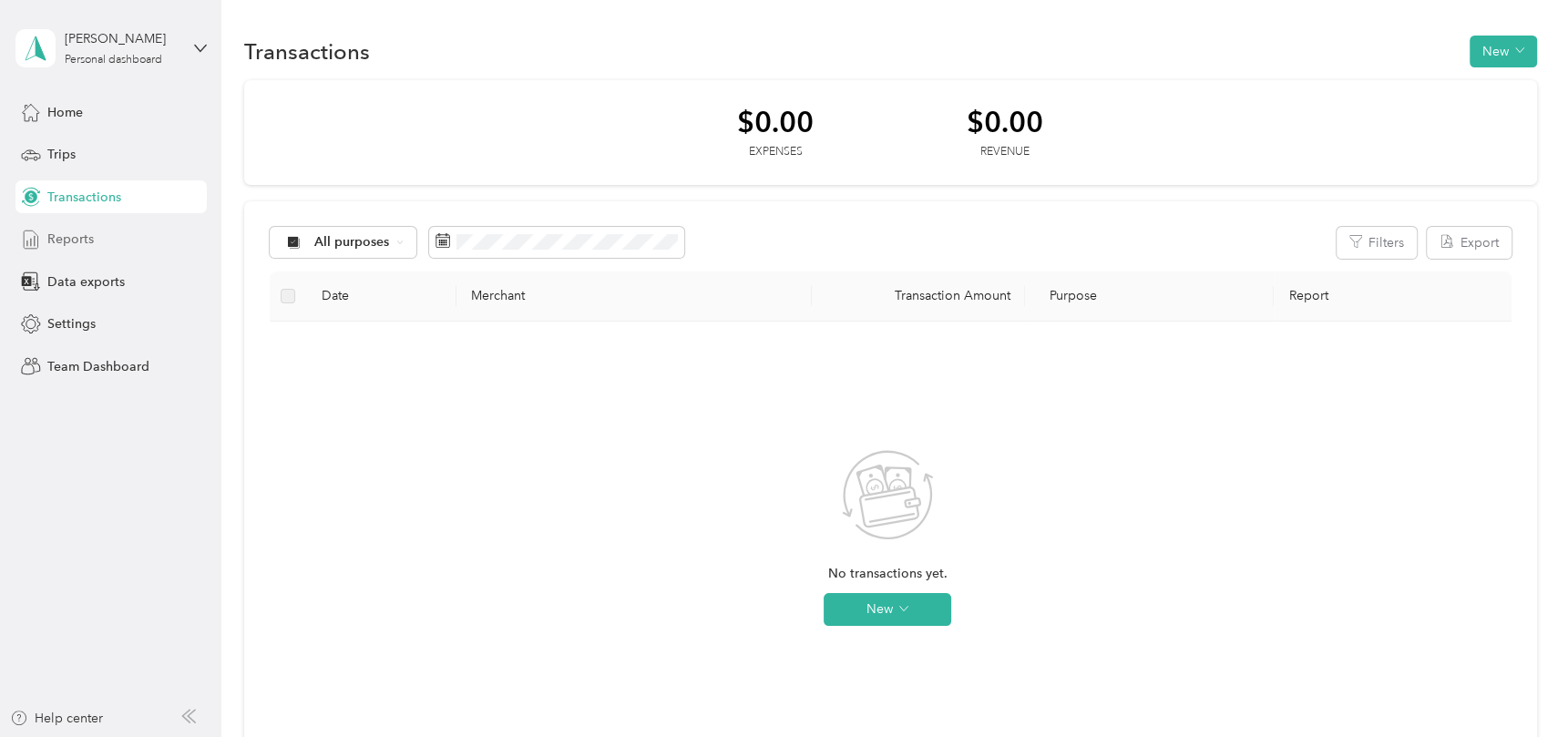
click at [85, 238] on span "Reports" at bounding box center [71, 239] width 47 height 19
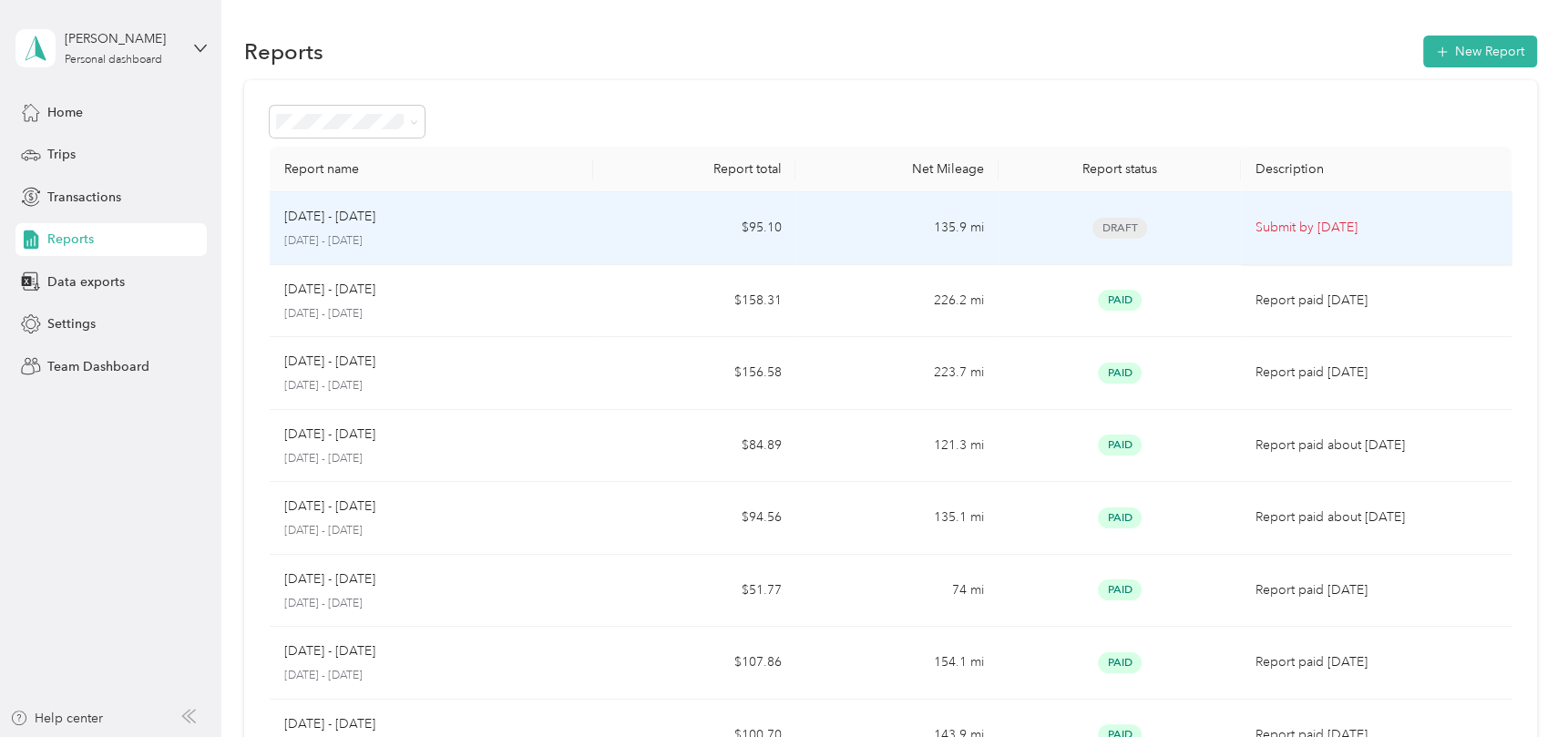
click at [694, 232] on td "$95.10" at bounding box center [694, 229] width 203 height 73
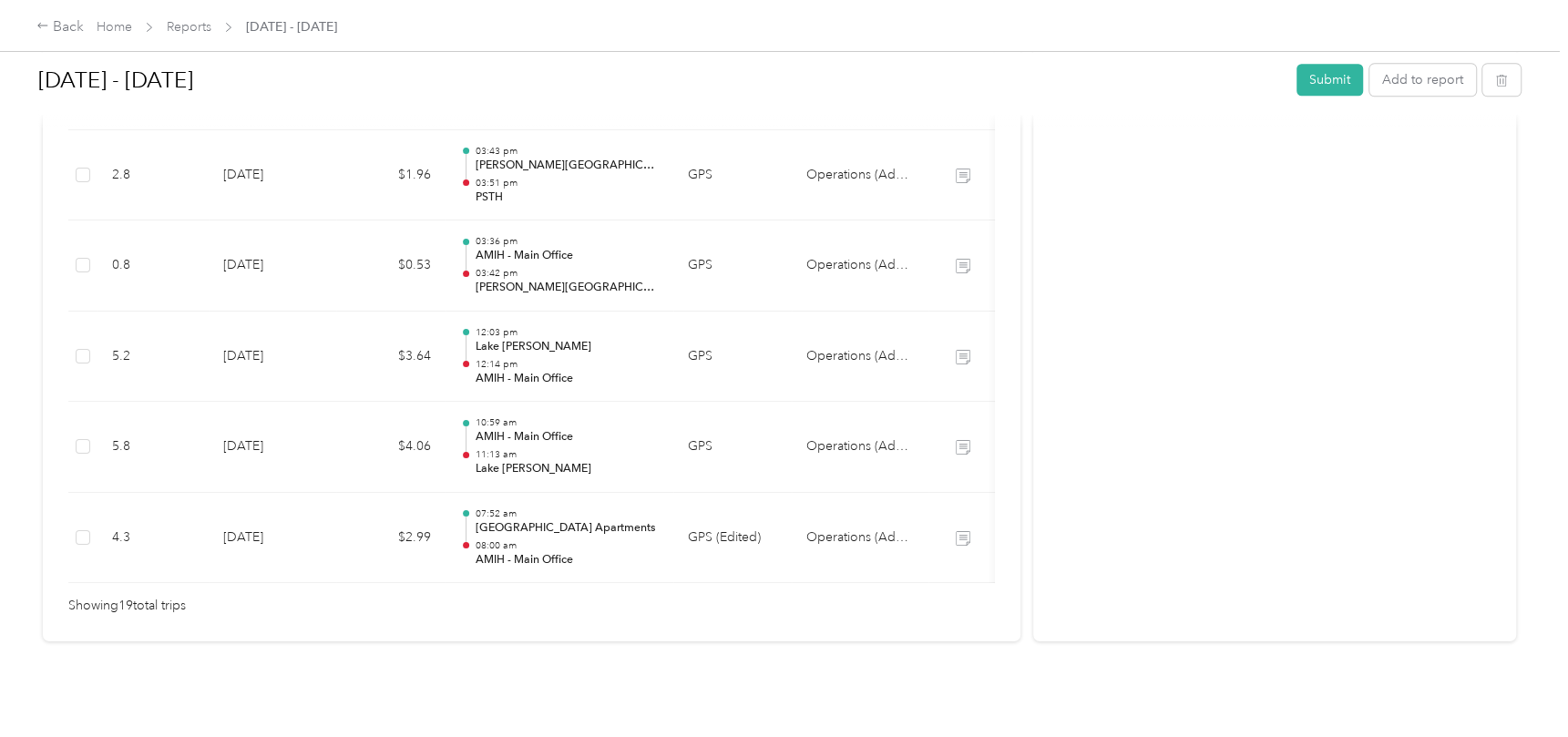
scroll to position [1811, 0]
click at [1299, 77] on button "Submit" at bounding box center [1330, 80] width 67 height 32
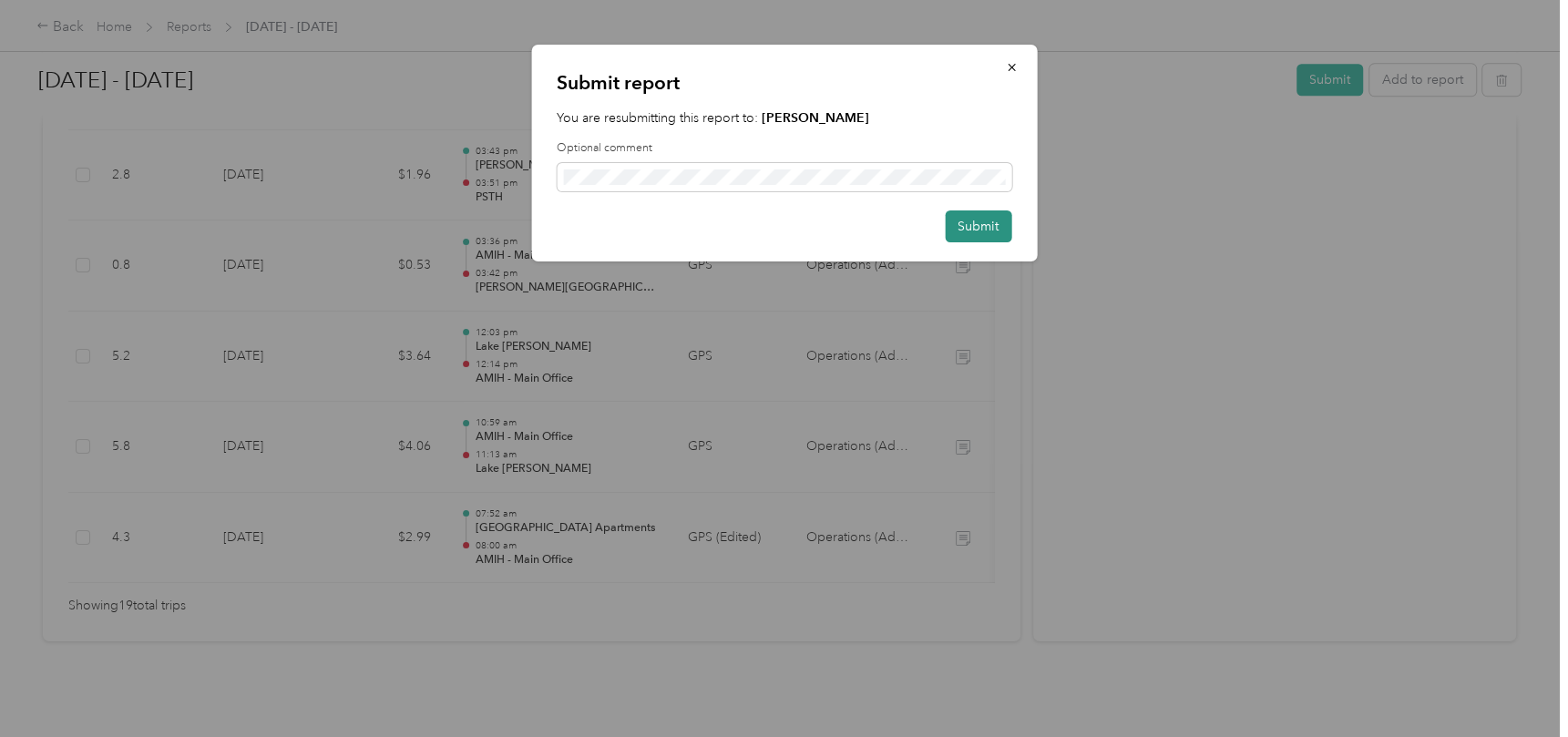
click at [963, 222] on button "Submit" at bounding box center [978, 226] width 67 height 32
